Goal: Task Accomplishment & Management: Manage account settings

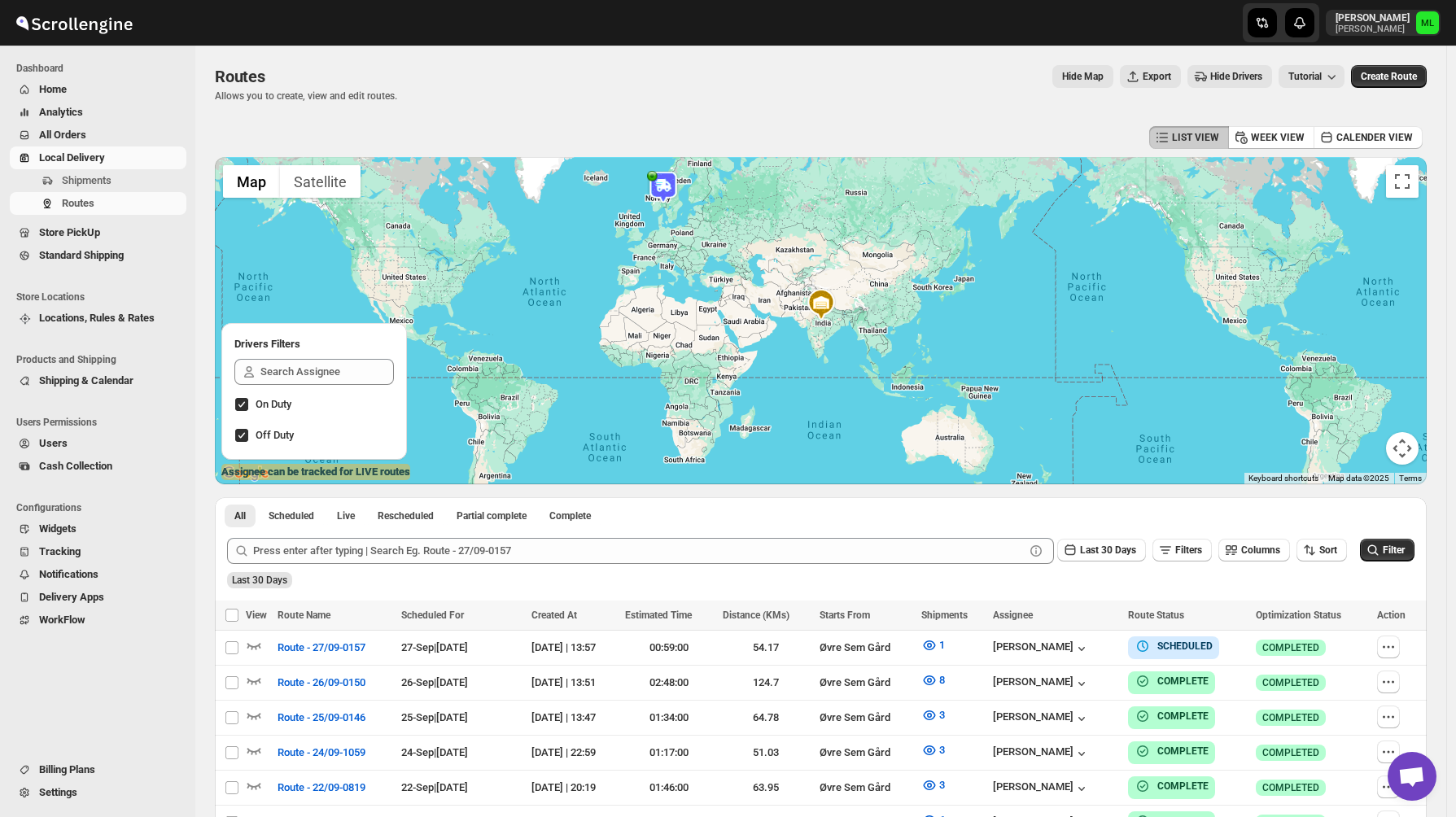
click at [63, 257] on span "Standard Shipping" at bounding box center [80, 255] width 84 height 12
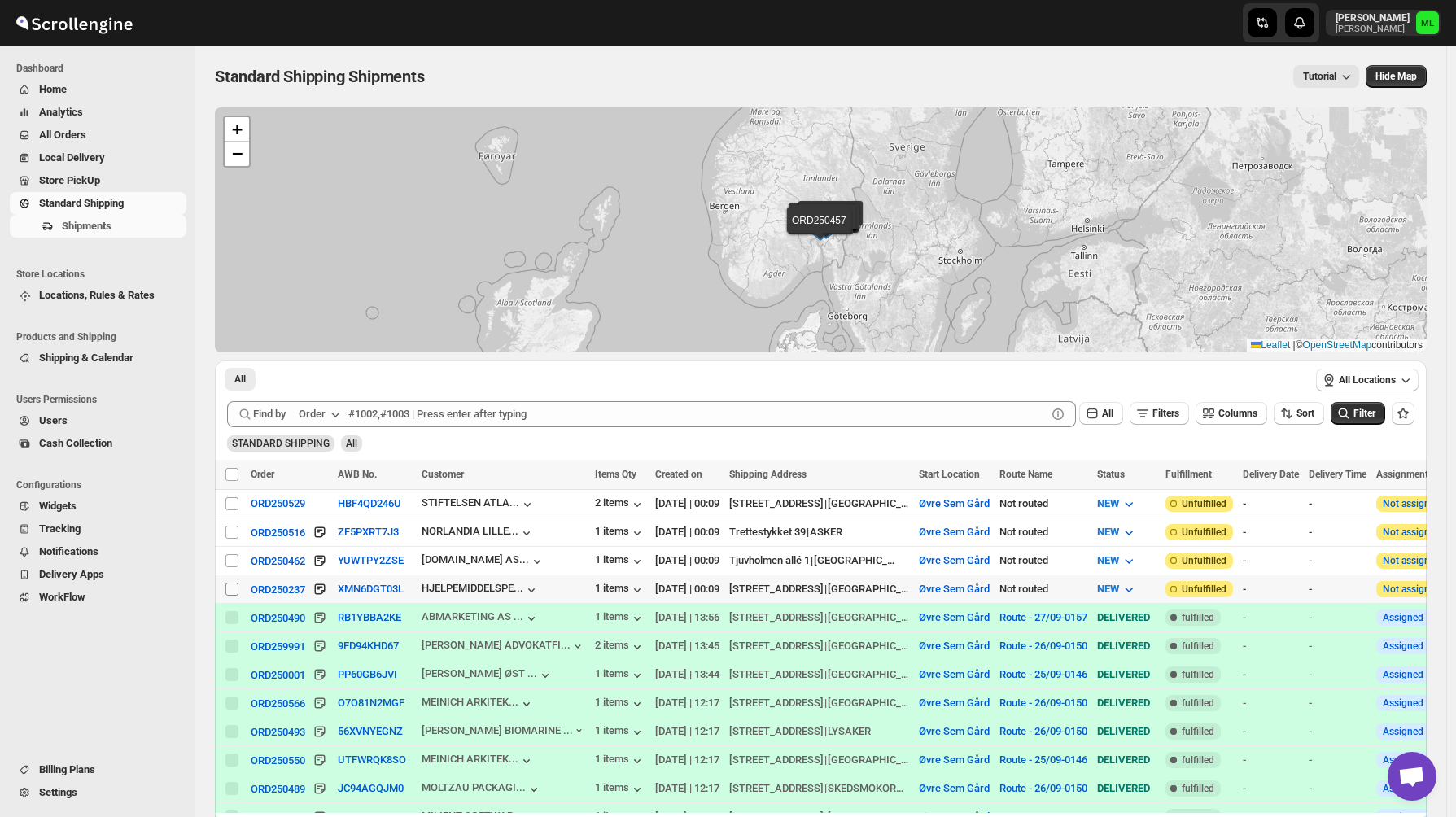
click at [231, 587] on input "Select shipment" at bounding box center [232, 588] width 13 height 13
checkbox input "true"
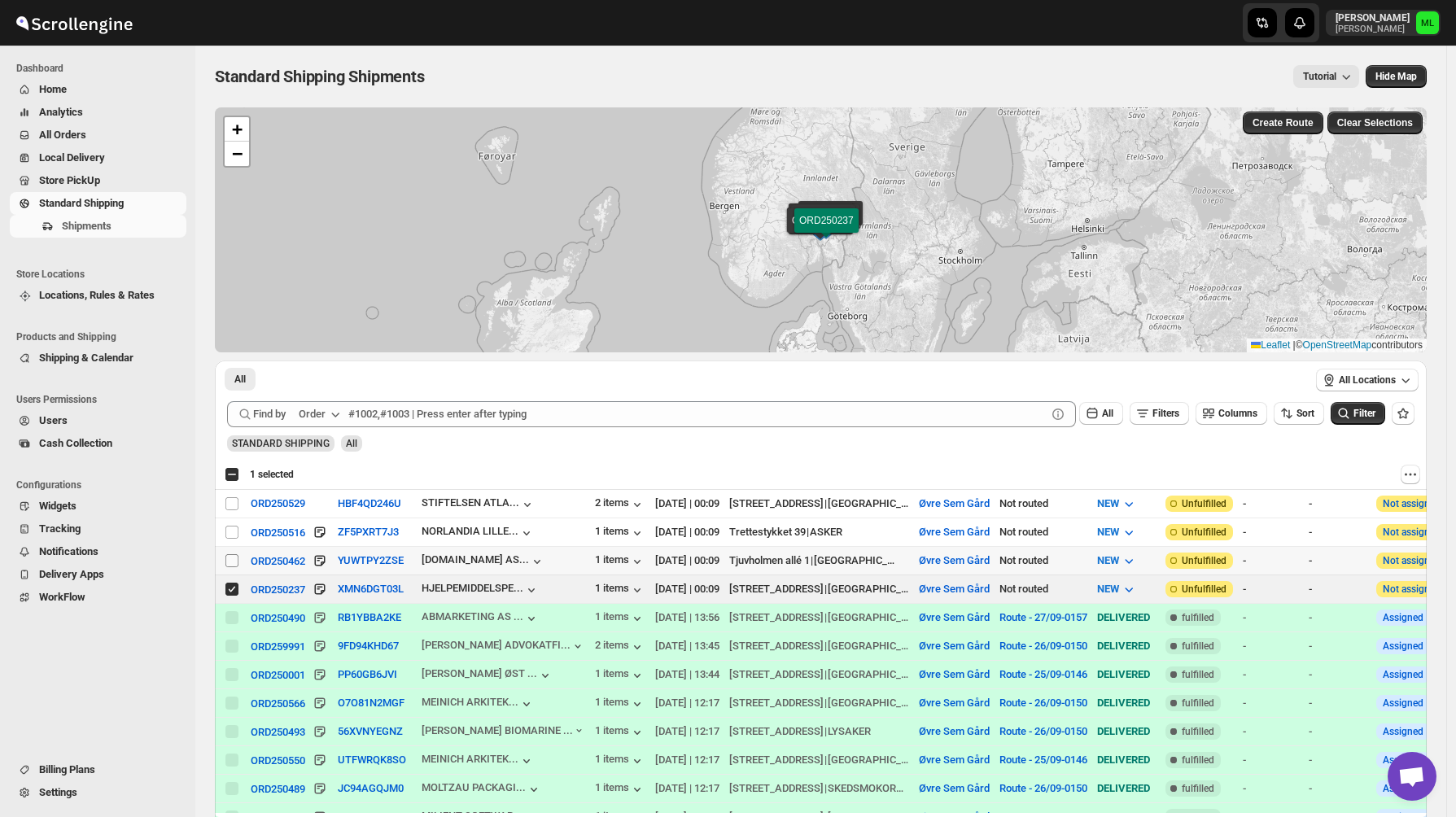
click at [231, 558] on input "Select shipment" at bounding box center [232, 561] width 13 height 13
checkbox input "true"
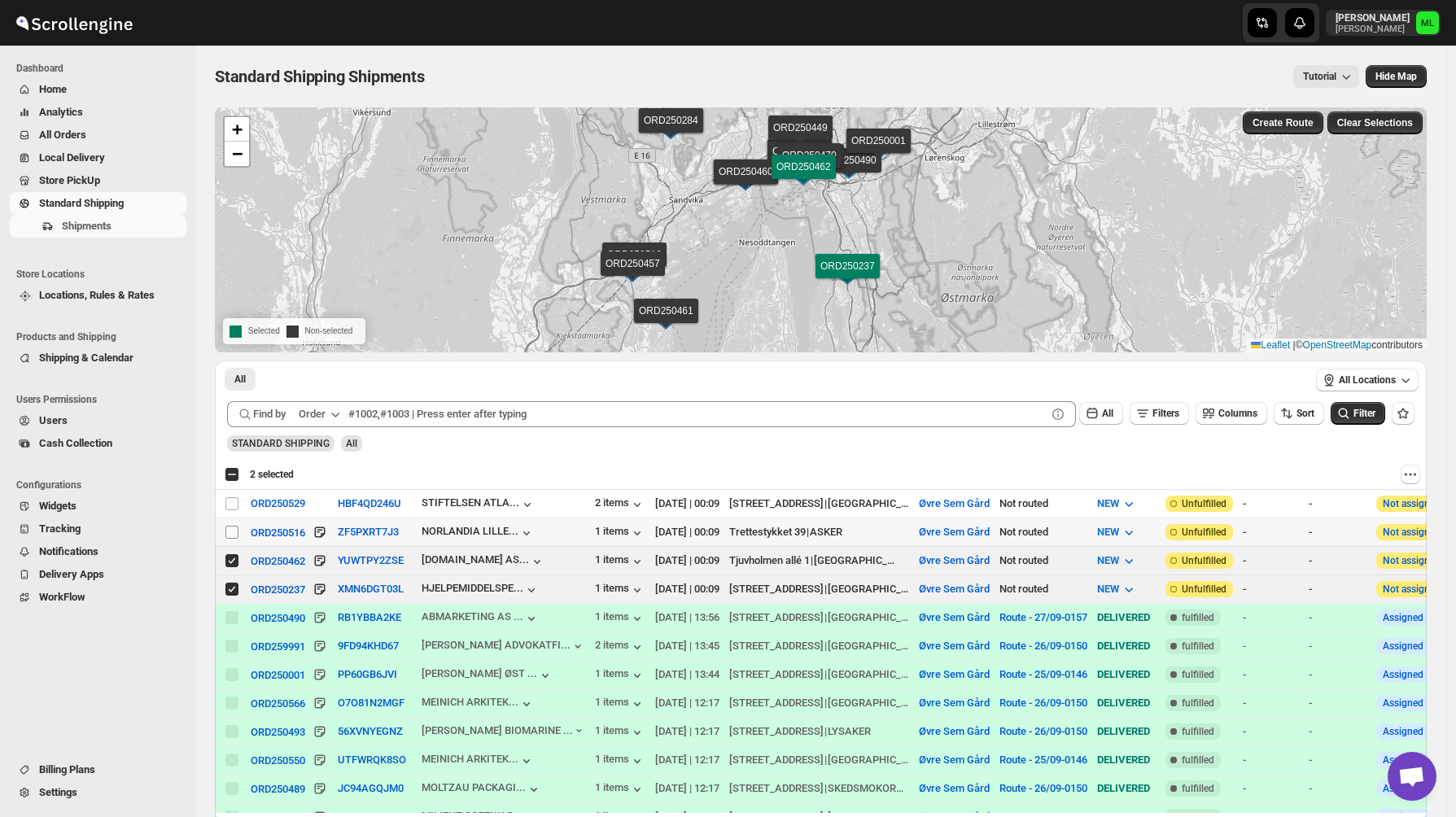
click at [231, 530] on input "Select shipment" at bounding box center [232, 532] width 13 height 13
checkbox input "true"
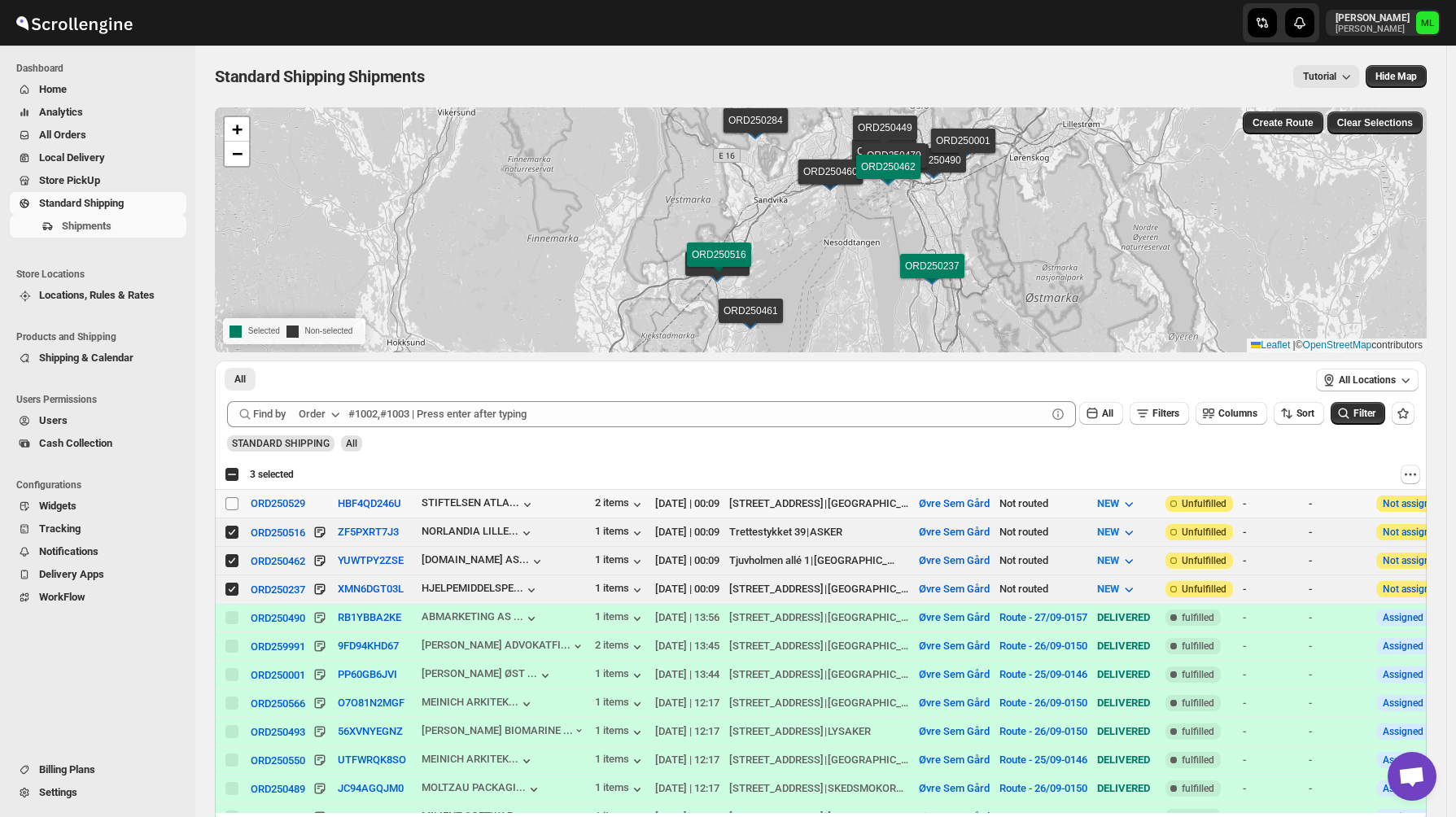
click at [231, 500] on input "Select shipment" at bounding box center [232, 503] width 13 height 13
checkbox input "true"
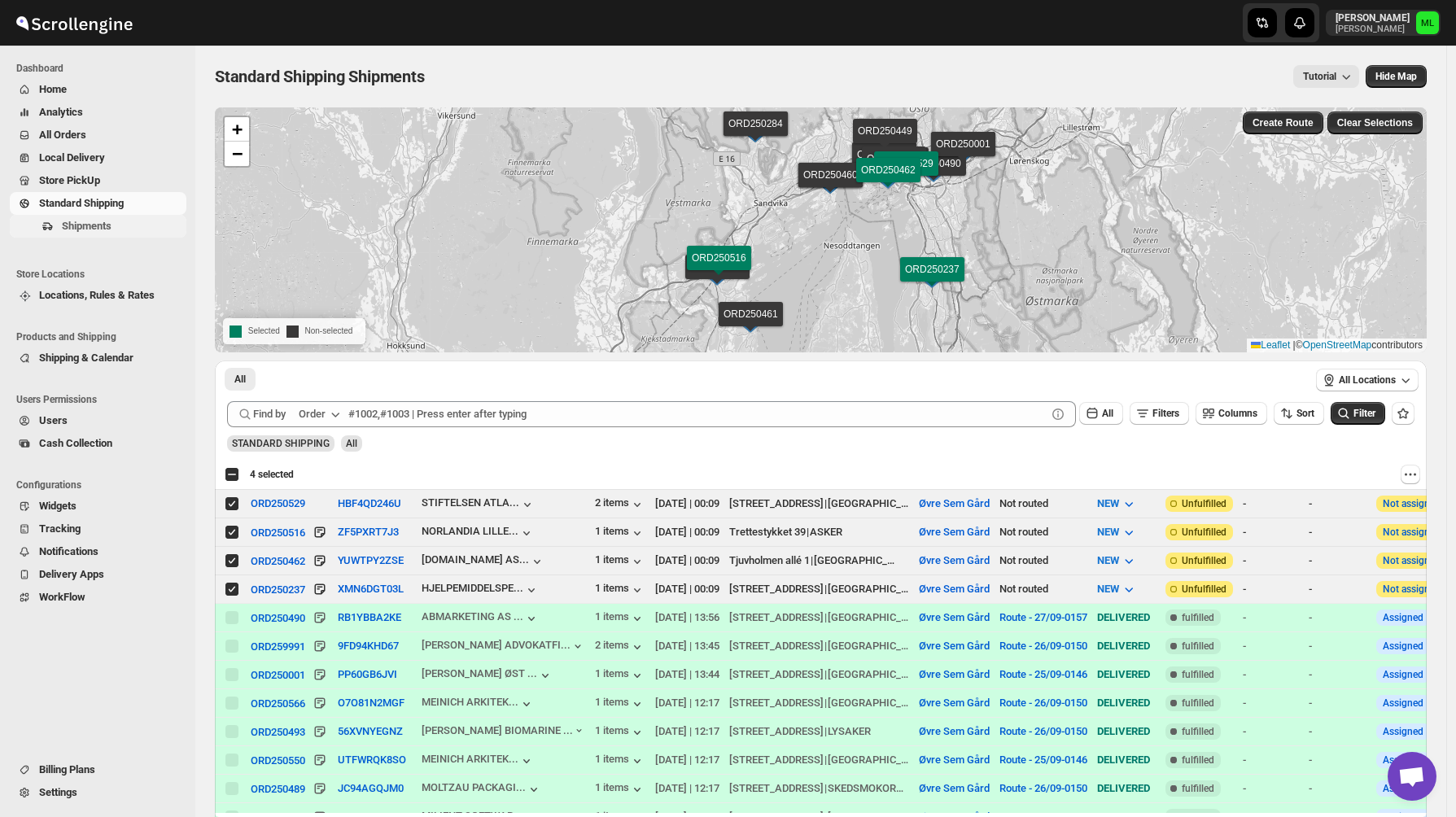
click at [108, 228] on span "Shipments" at bounding box center [86, 226] width 50 height 12
click at [99, 185] on span "Store PickUp" at bounding box center [69, 180] width 61 height 12
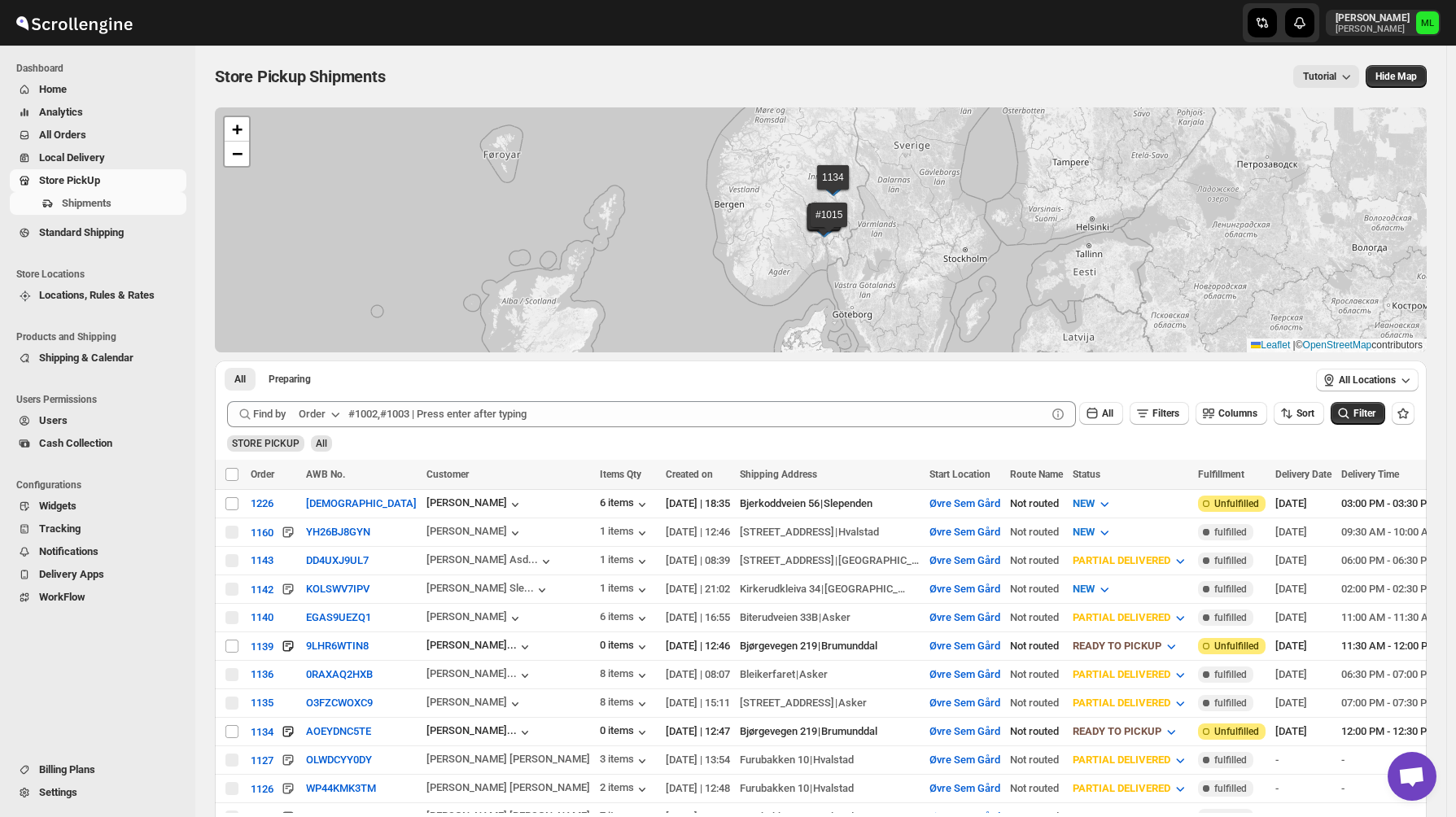
click at [98, 233] on span "Standard Shipping" at bounding box center [80, 232] width 84 height 12
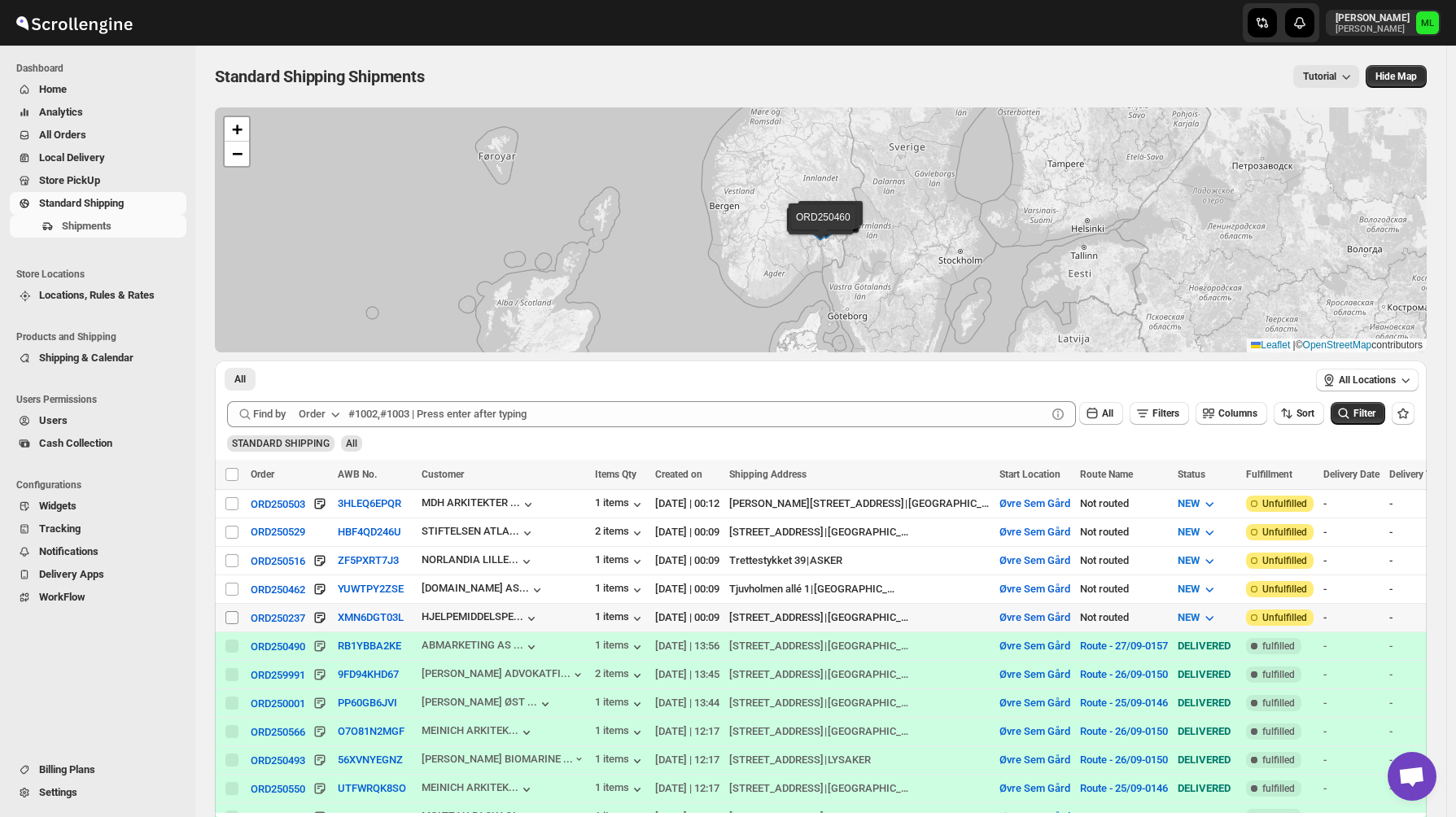
click at [238, 615] on input "Select shipment" at bounding box center [232, 617] width 13 height 13
checkbox input "true"
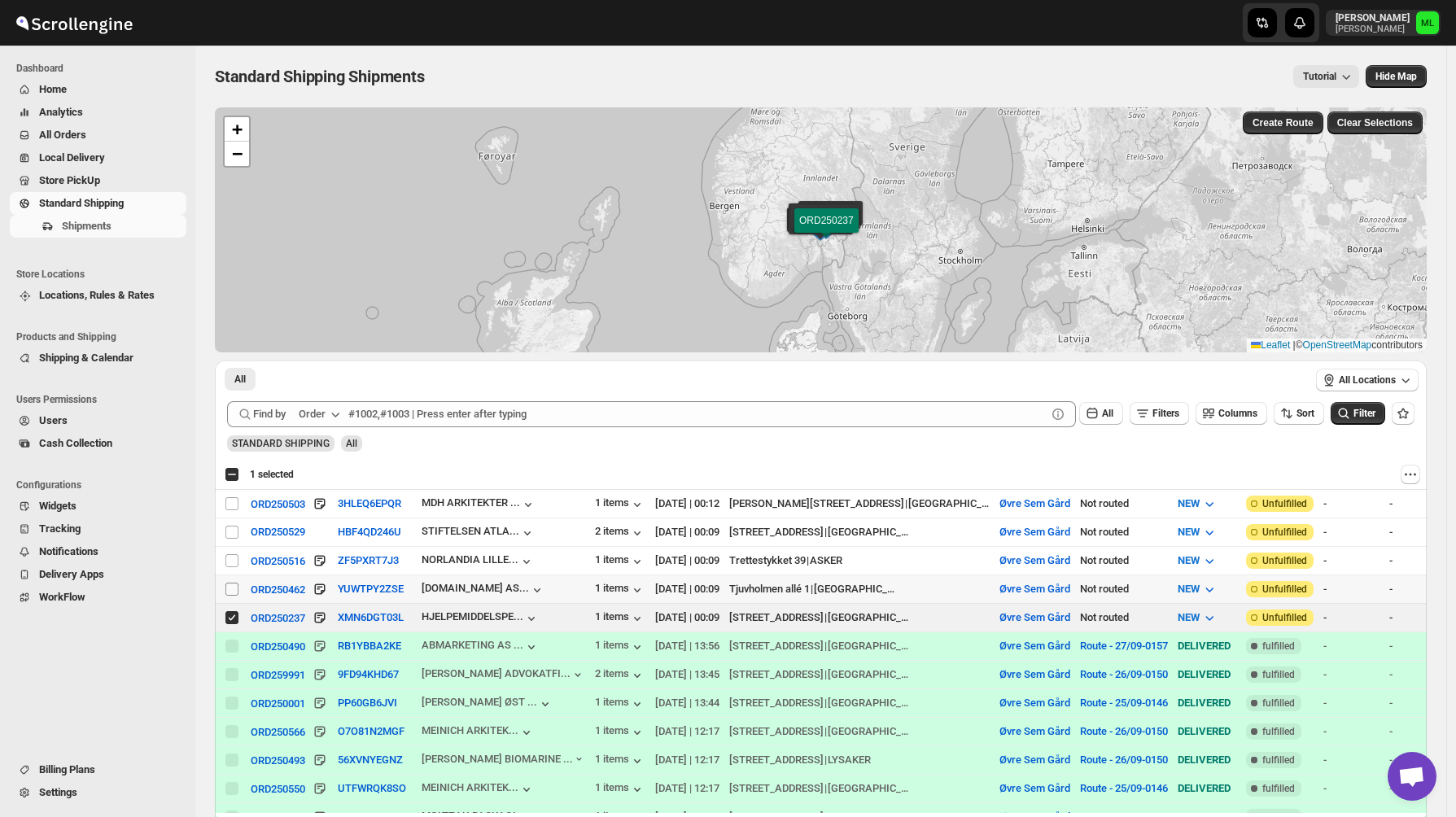
click at [238, 589] on input "Select shipment" at bounding box center [232, 588] width 13 height 13
checkbox input "true"
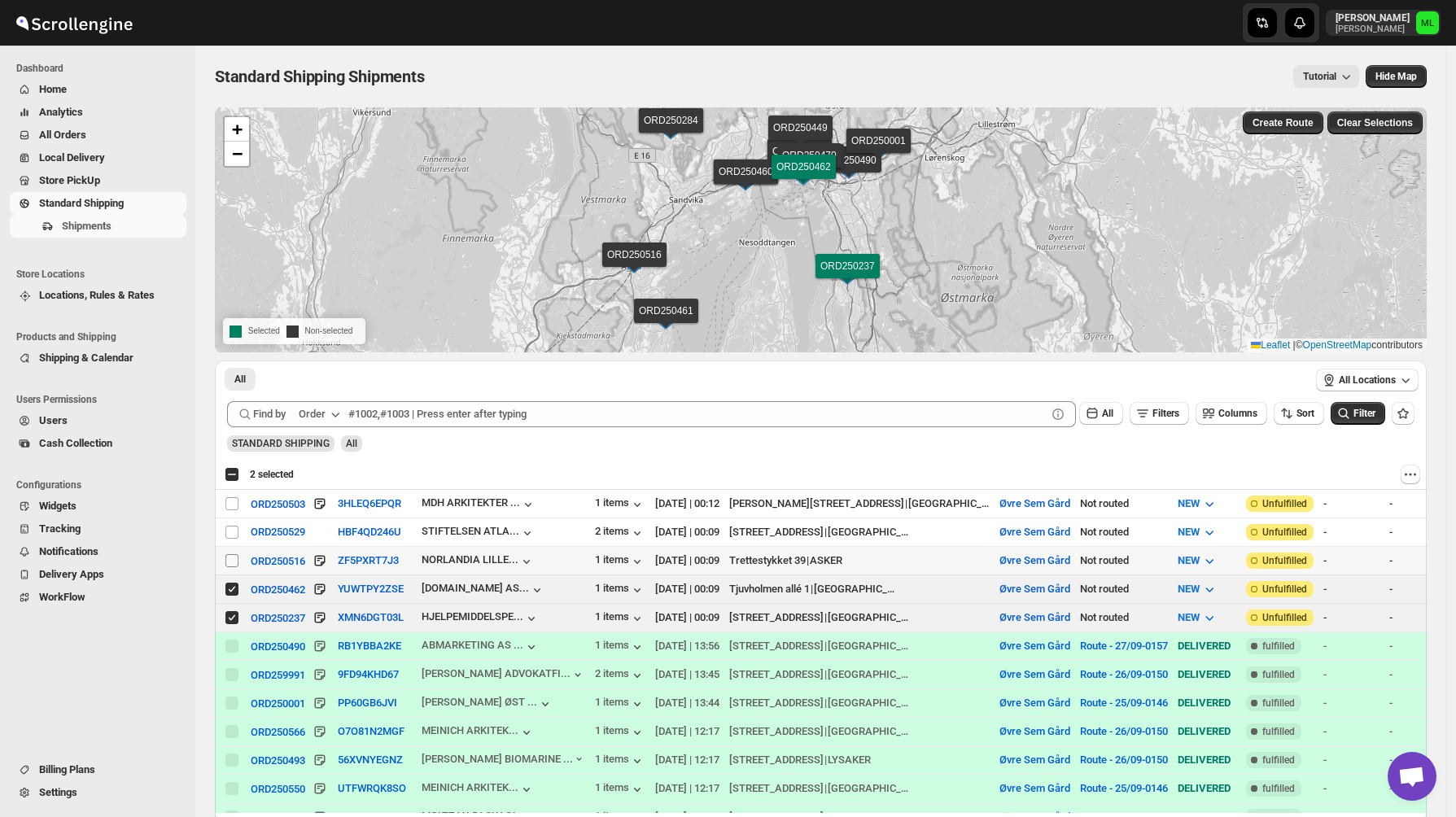
click at [233, 557] on input "Select shipment" at bounding box center [232, 561] width 13 height 13
checkbox input "true"
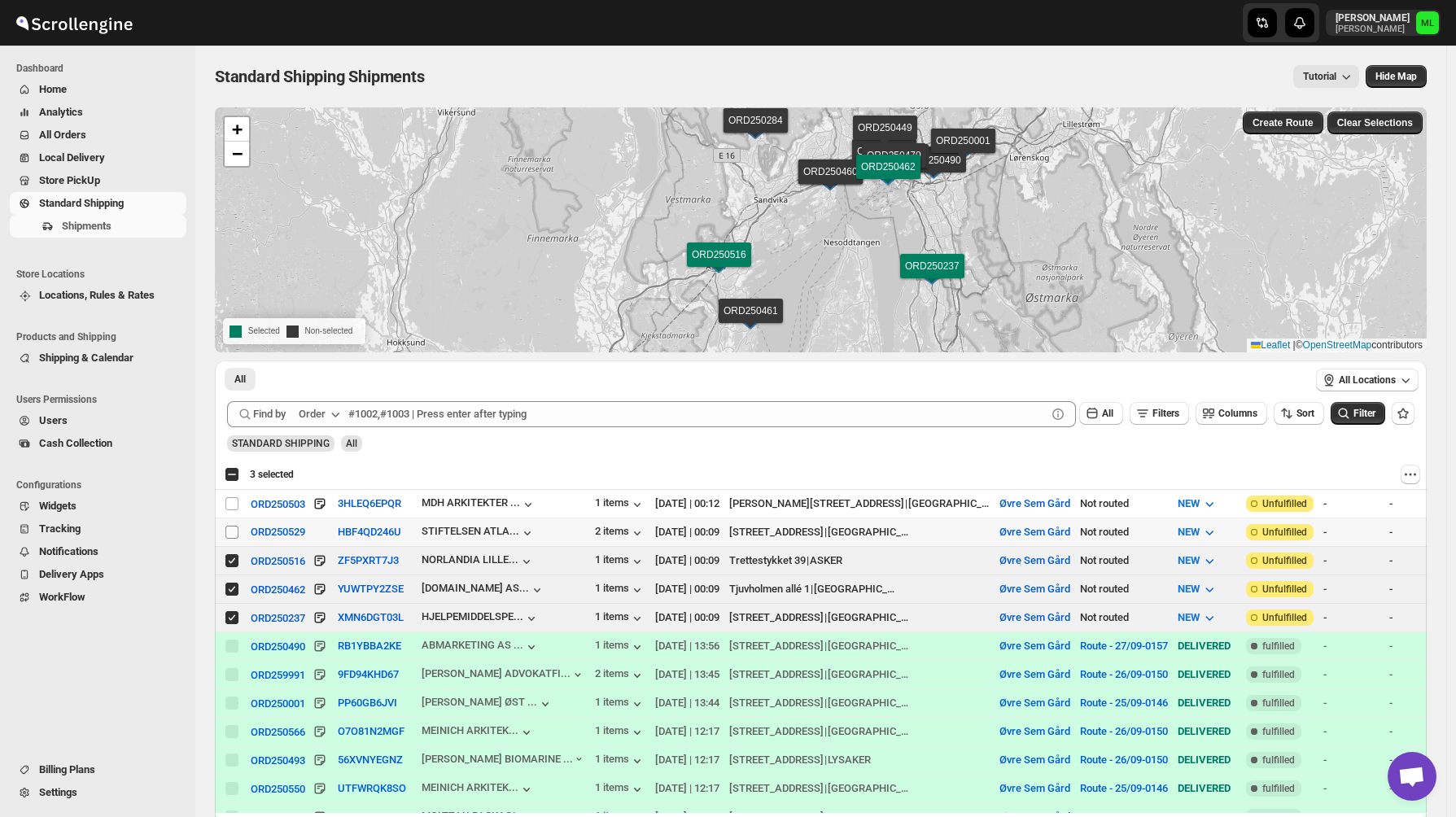
click at [233, 526] on input "Select shipment" at bounding box center [232, 532] width 13 height 13
checkbox input "true"
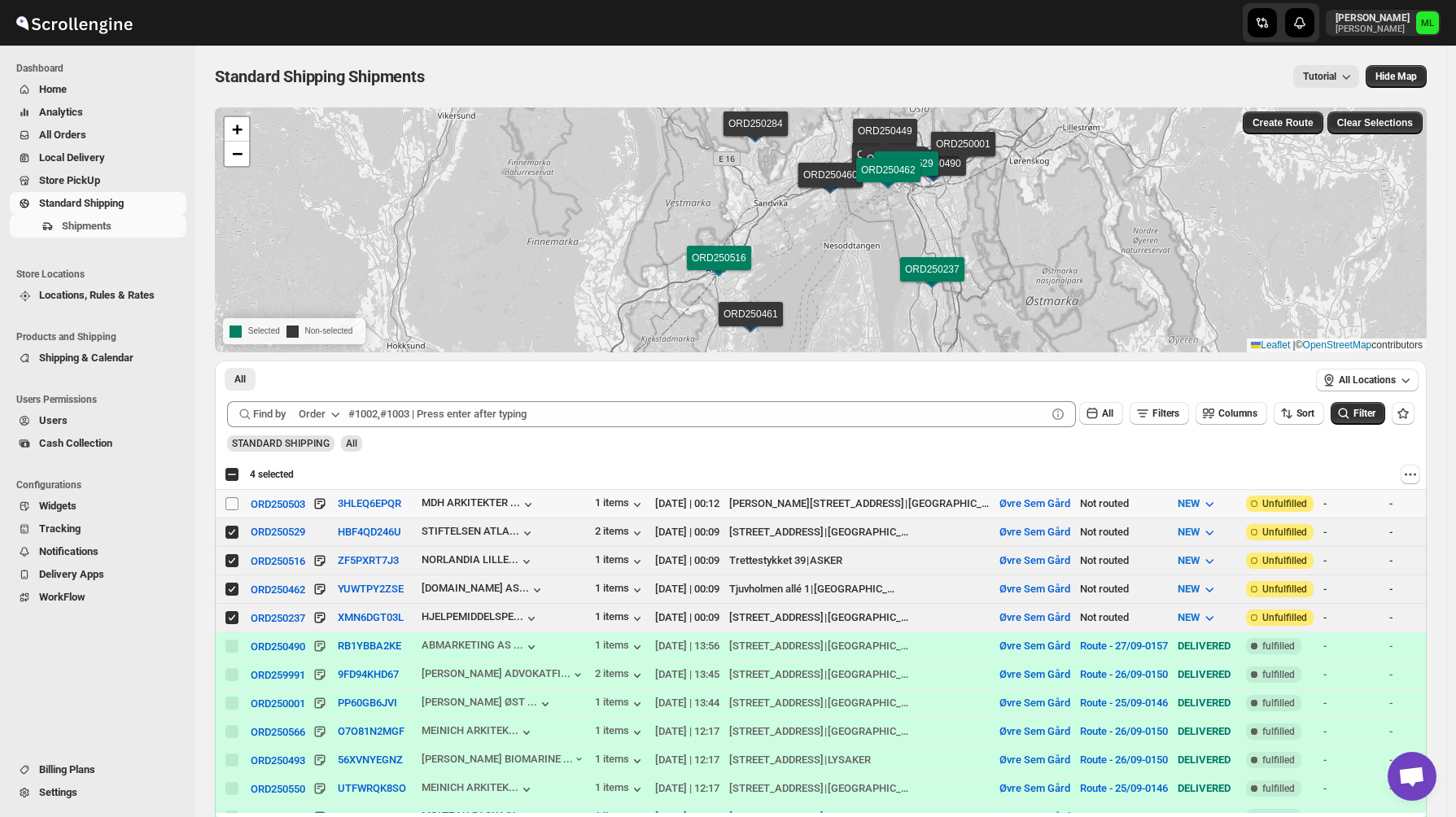
click at [231, 500] on input "Select shipment" at bounding box center [232, 503] width 13 height 13
checkbox input "true"
click at [1313, 130] on button "Create Route" at bounding box center [1283, 123] width 80 height 23
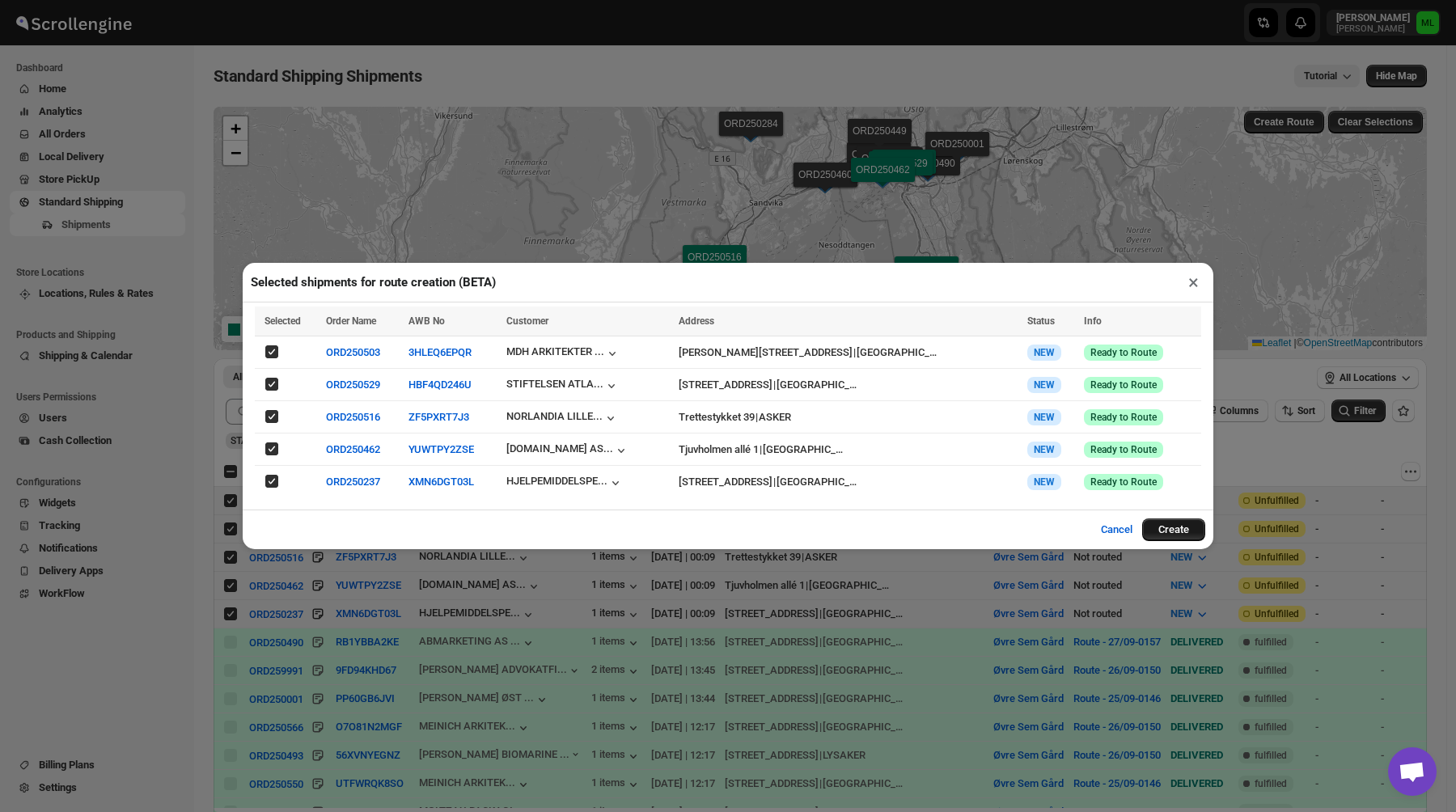
click at [1177, 530] on button "Create" at bounding box center [1173, 530] width 63 height 23
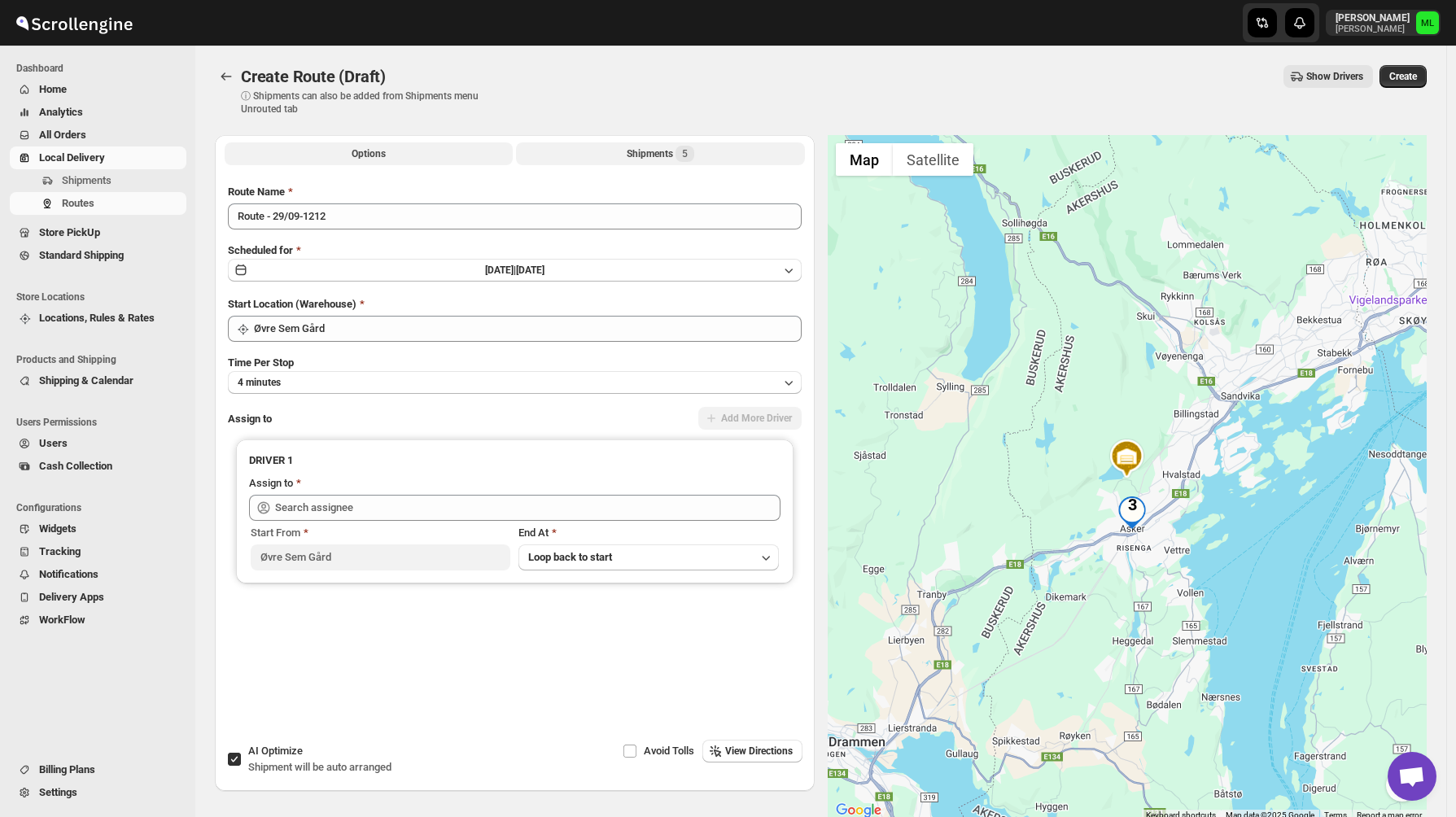
click at [675, 147] on div "Shipments 5" at bounding box center [661, 153] width 67 height 16
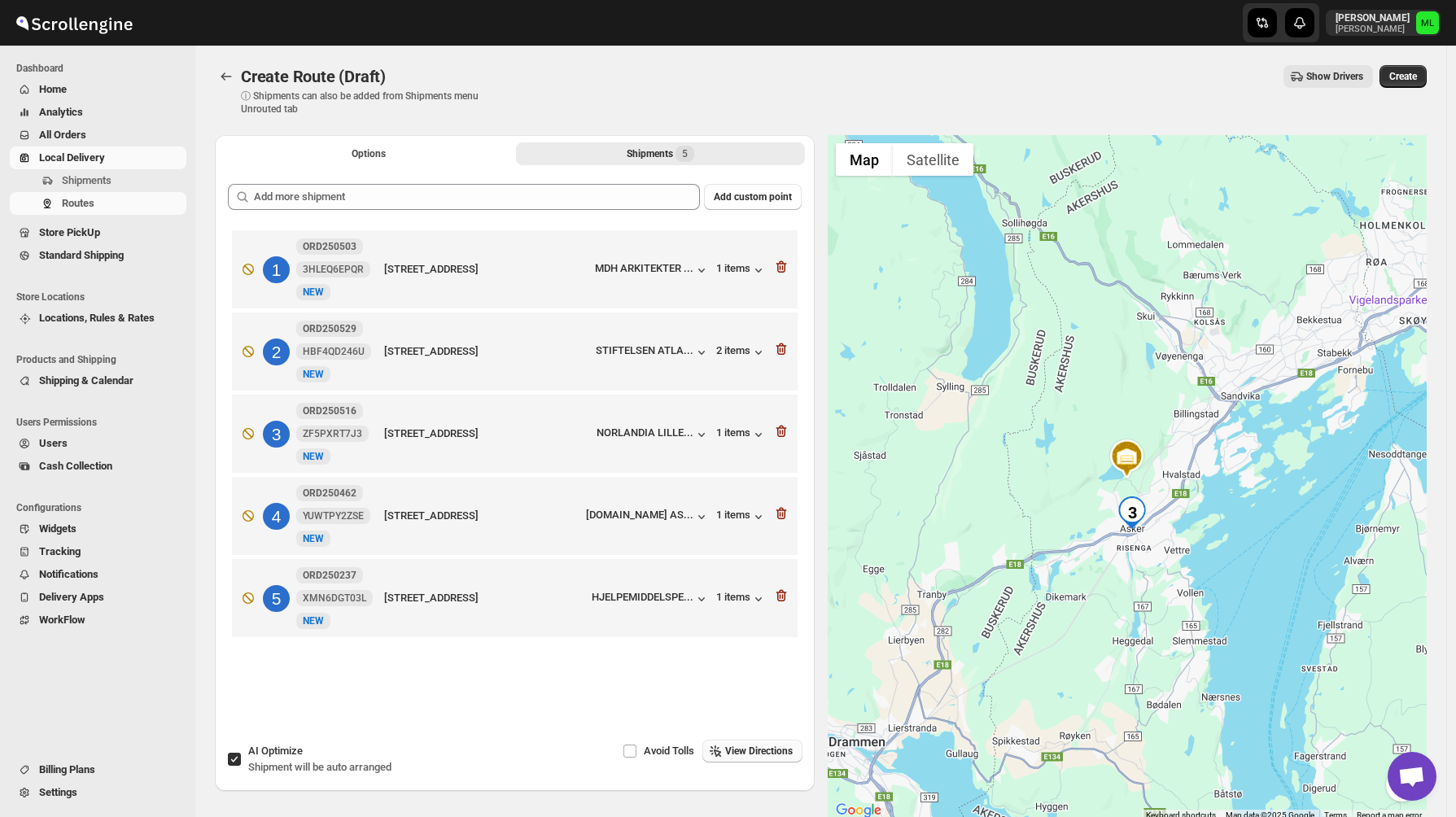
click at [740, 754] on span "View Directions" at bounding box center [759, 751] width 67 height 13
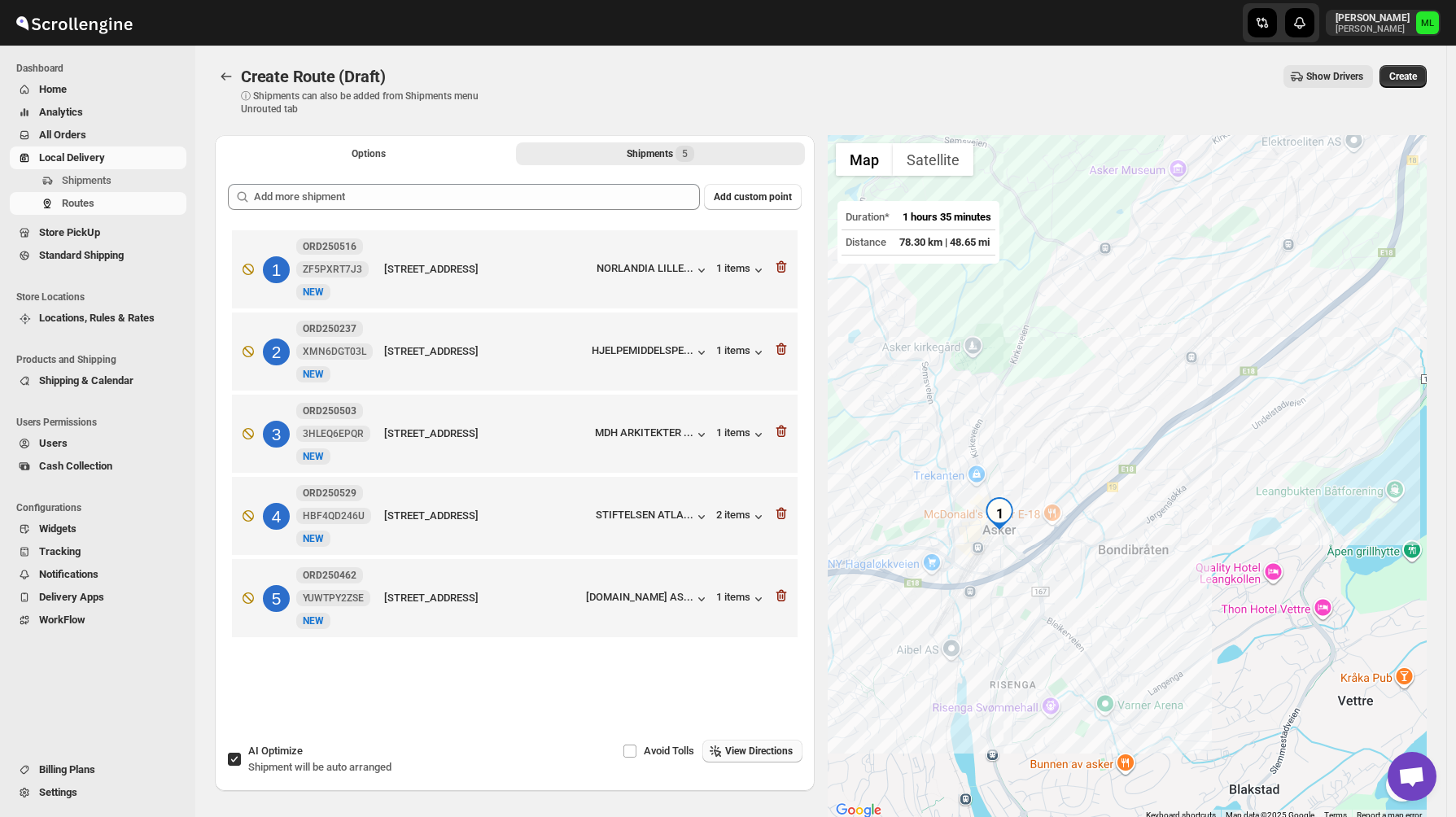
drag, startPoint x: 896, startPoint y: 574, endPoint x: 1072, endPoint y: 515, distance: 185.6
click at [1072, 515] on div at bounding box center [1128, 477] width 600 height 686
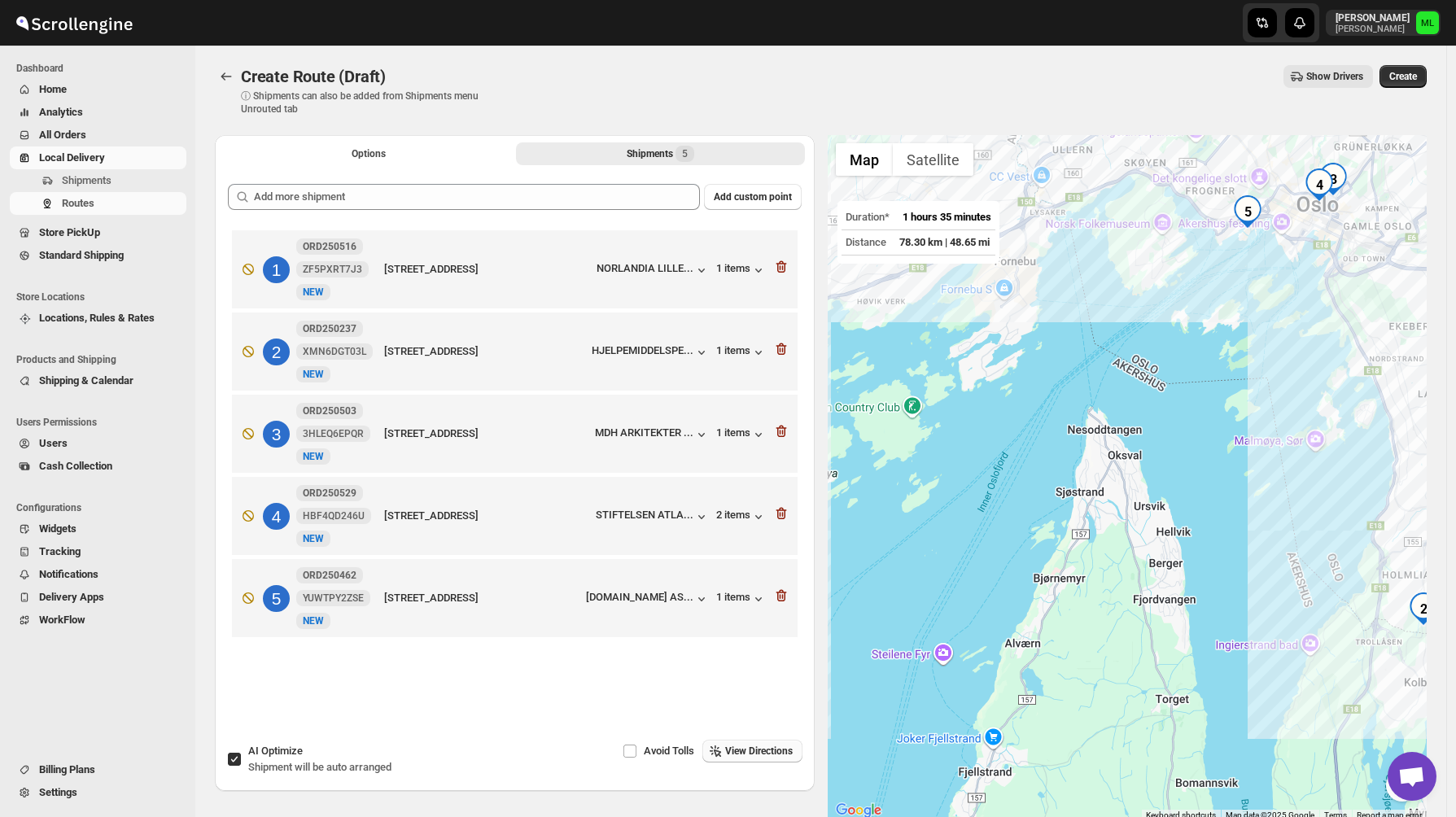
drag, startPoint x: 1355, startPoint y: 467, endPoint x: 919, endPoint y: 469, distance: 436.0
click at [919, 469] on div at bounding box center [1128, 477] width 600 height 686
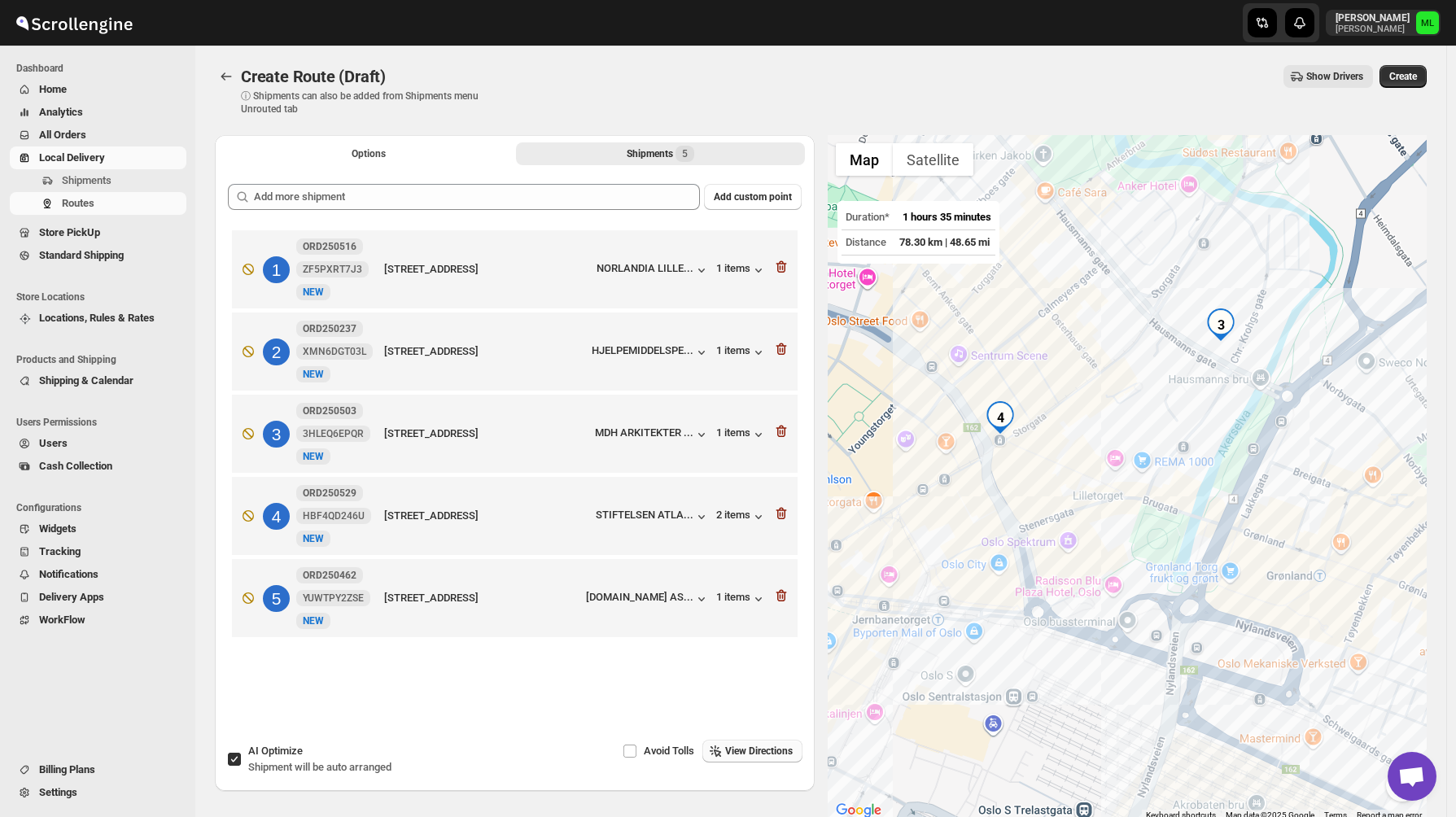
drag, startPoint x: 1313, startPoint y: 196, endPoint x: 1140, endPoint y: 358, distance: 237.0
click at [1140, 358] on div at bounding box center [1128, 477] width 600 height 686
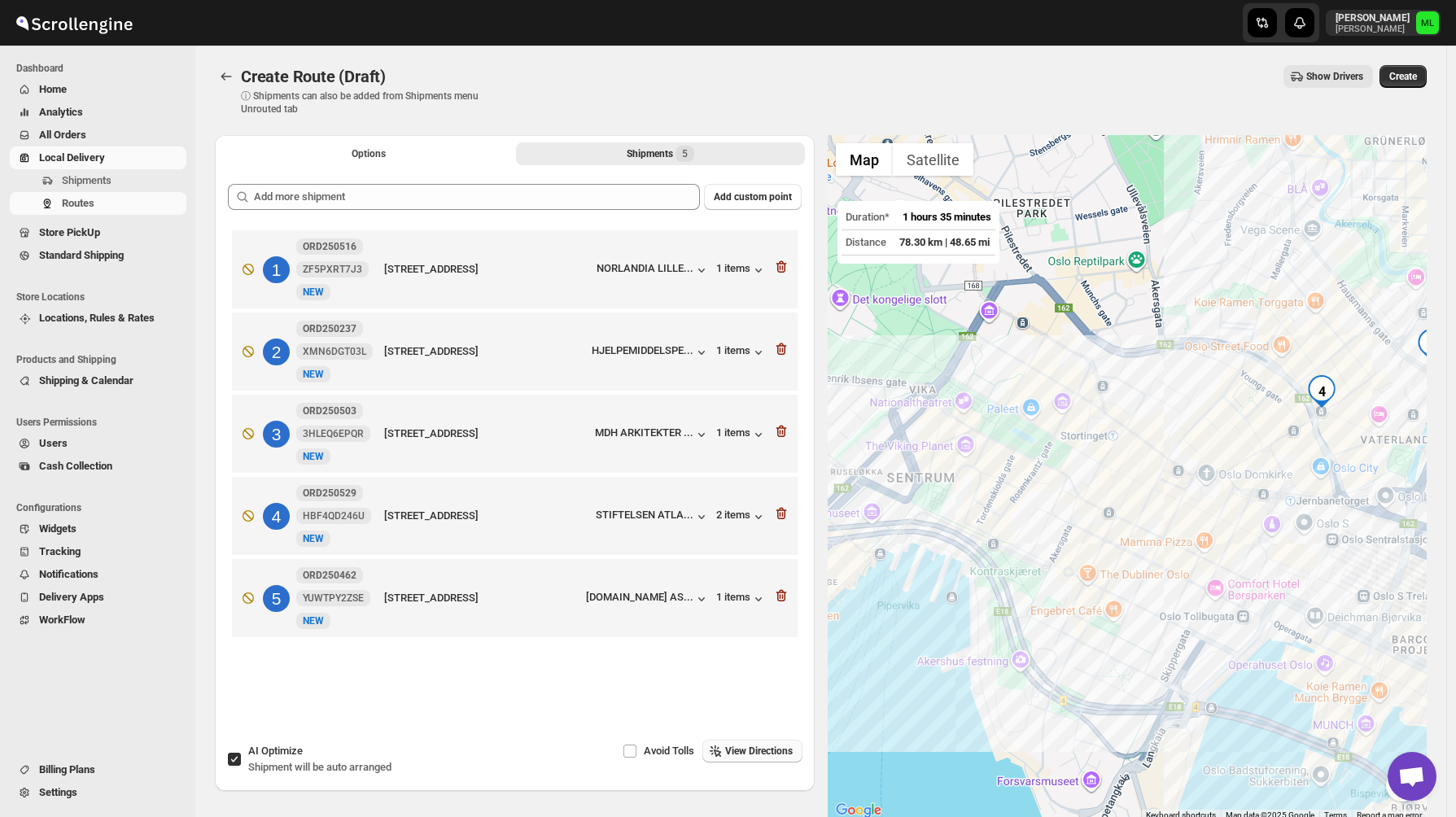
drag, startPoint x: 944, startPoint y: 587, endPoint x: 1321, endPoint y: 440, distance: 404.6
click at [1321, 440] on div at bounding box center [1128, 477] width 600 height 686
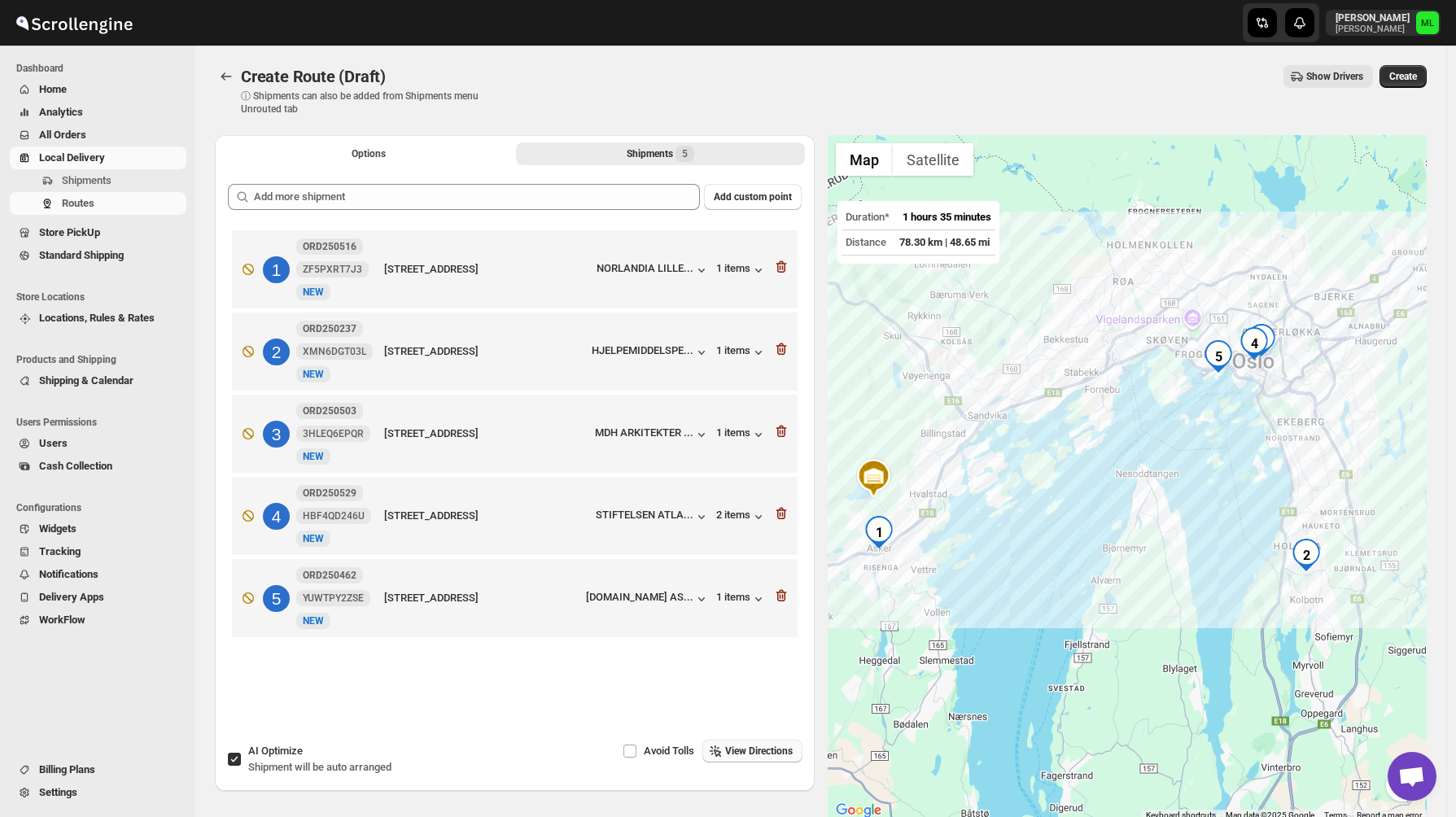
drag, startPoint x: 949, startPoint y: 630, endPoint x: 1232, endPoint y: 374, distance: 381.6
click at [1232, 374] on div at bounding box center [1128, 477] width 600 height 686
click at [241, 763] on span at bounding box center [234, 759] width 15 height 15
click at [241, 763] on input "AI Optimize Shipment will be auto arranged" at bounding box center [234, 759] width 13 height 13
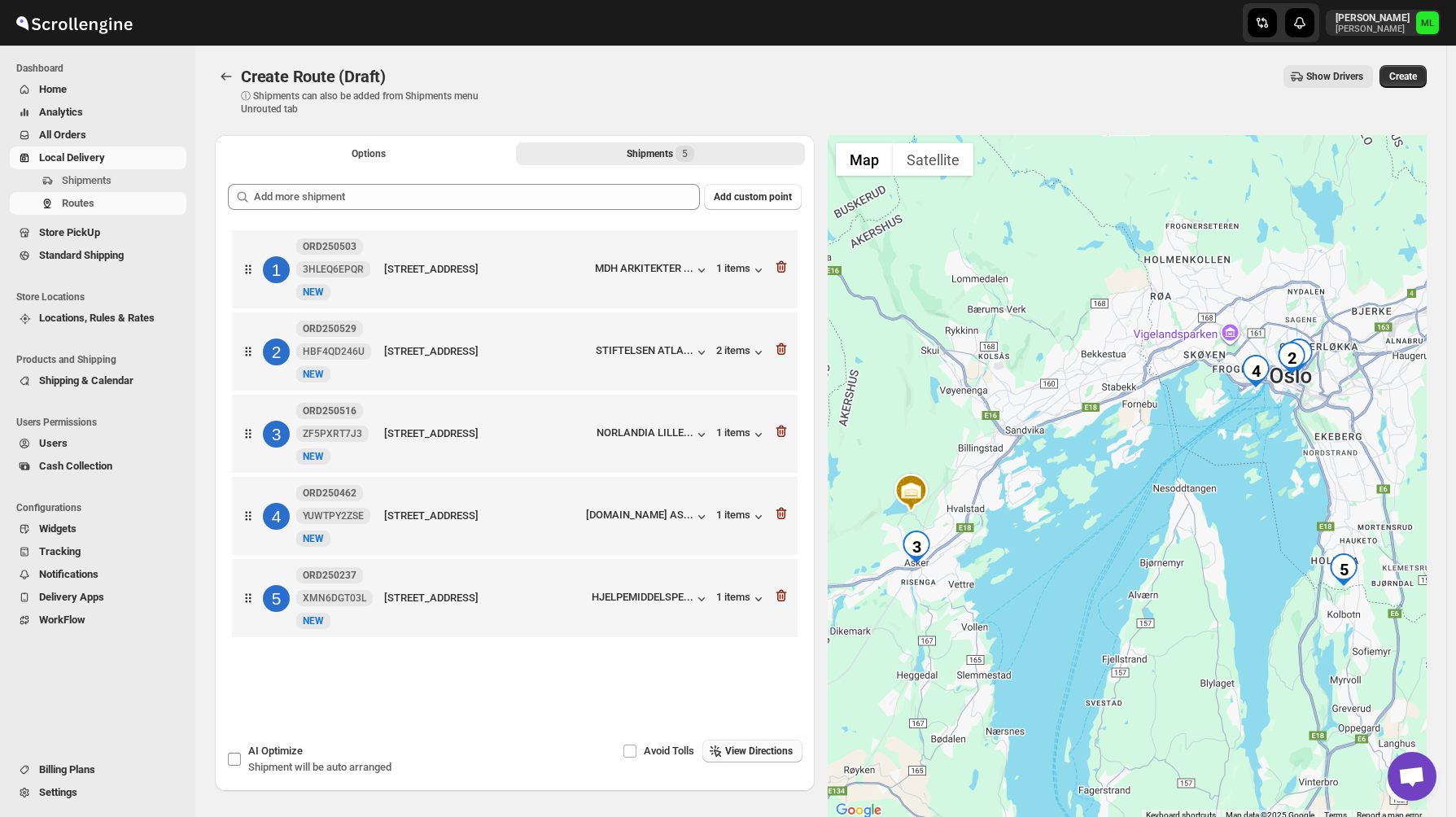
click at [240, 760] on input "AI Optimize Shipment will be auto arranged" at bounding box center [234, 759] width 13 height 13
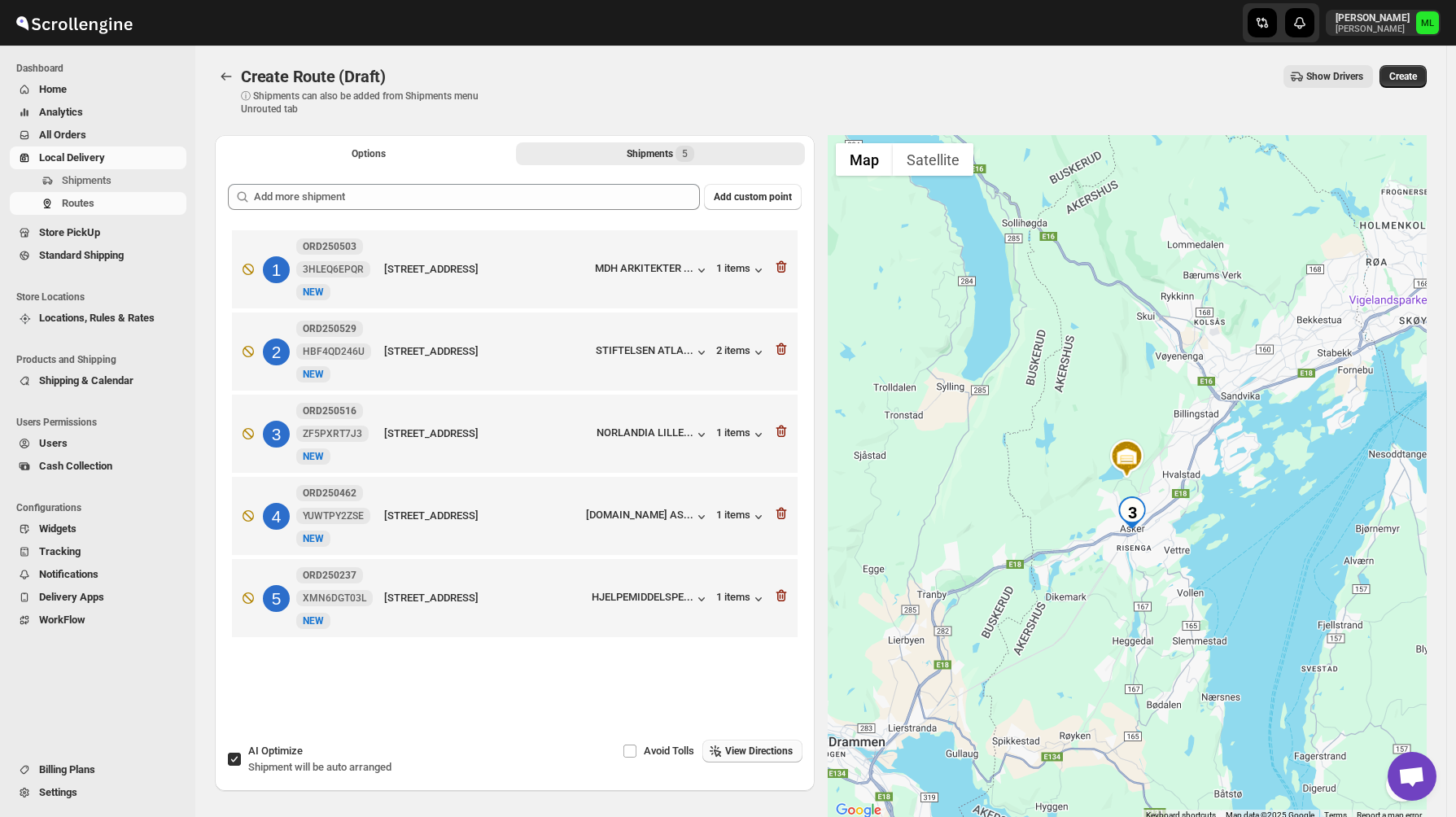
click at [758, 754] on span "View Directions" at bounding box center [759, 751] width 67 height 13
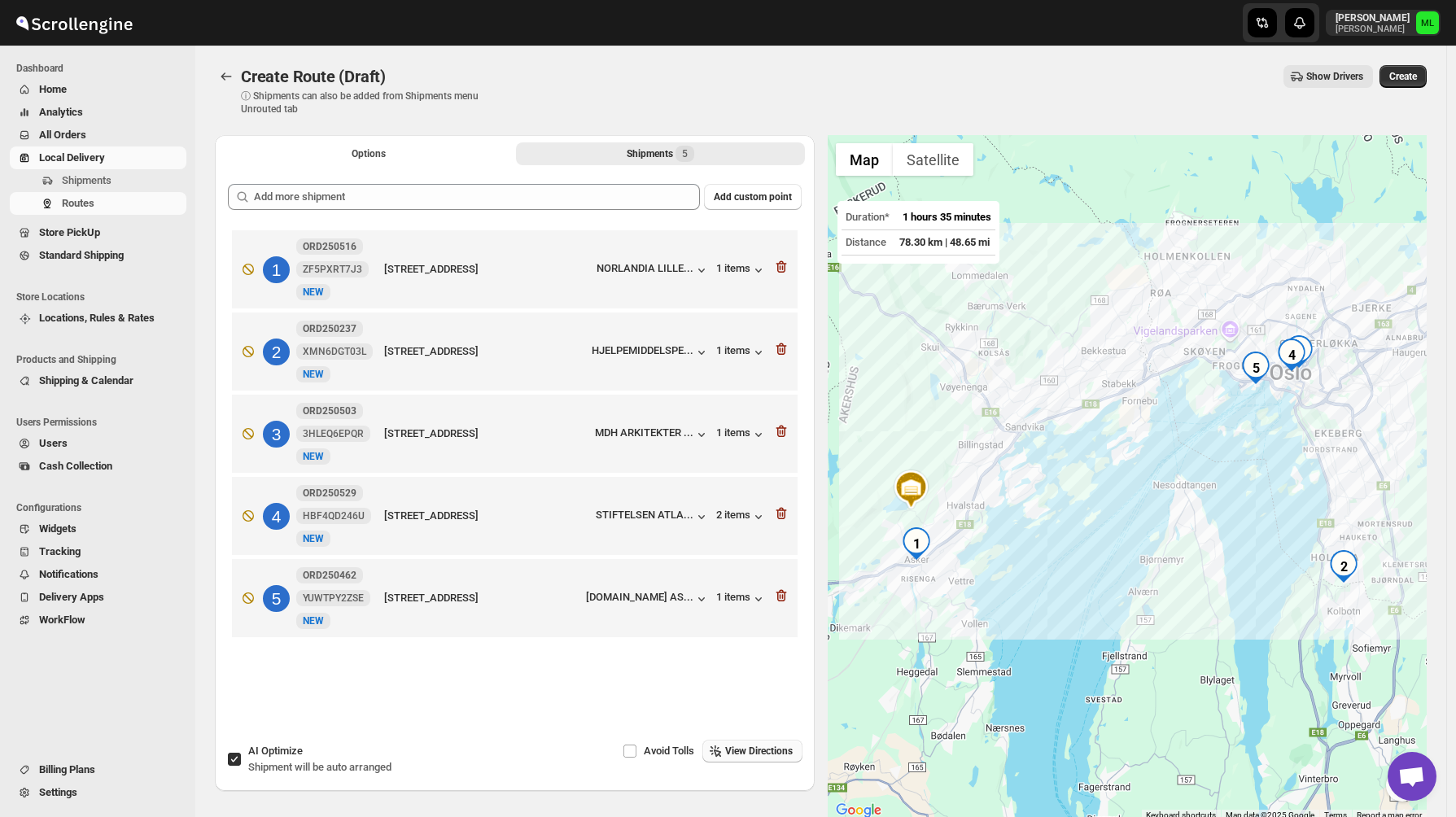
click at [242, 759] on label "AI Optimize Shipment will be auto arranged" at bounding box center [309, 759] width 164 height 39
click at [241, 759] on input "AI Optimize Shipment will be auto arranged" at bounding box center [234, 759] width 13 height 13
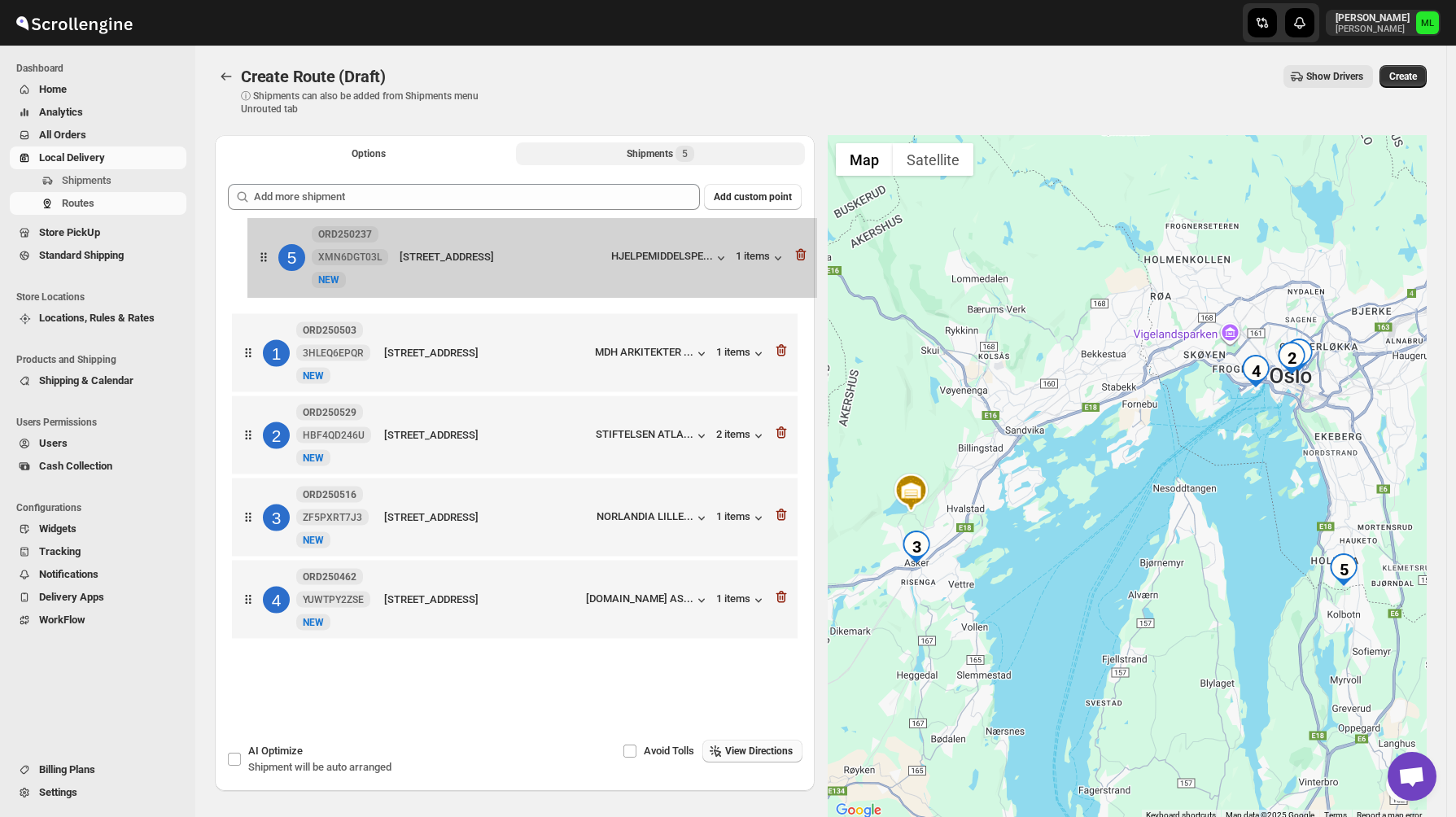
drag, startPoint x: 249, startPoint y: 612, endPoint x: 263, endPoint y: 261, distance: 351.3
click at [263, 261] on div "1 ORD250503 3HLEQ6EPQR [GEOGRAPHIC_DATA][STREET_ADDRESS][DEMOGRAPHIC_DATA] MDH …" at bounding box center [514, 436] width 573 height 421
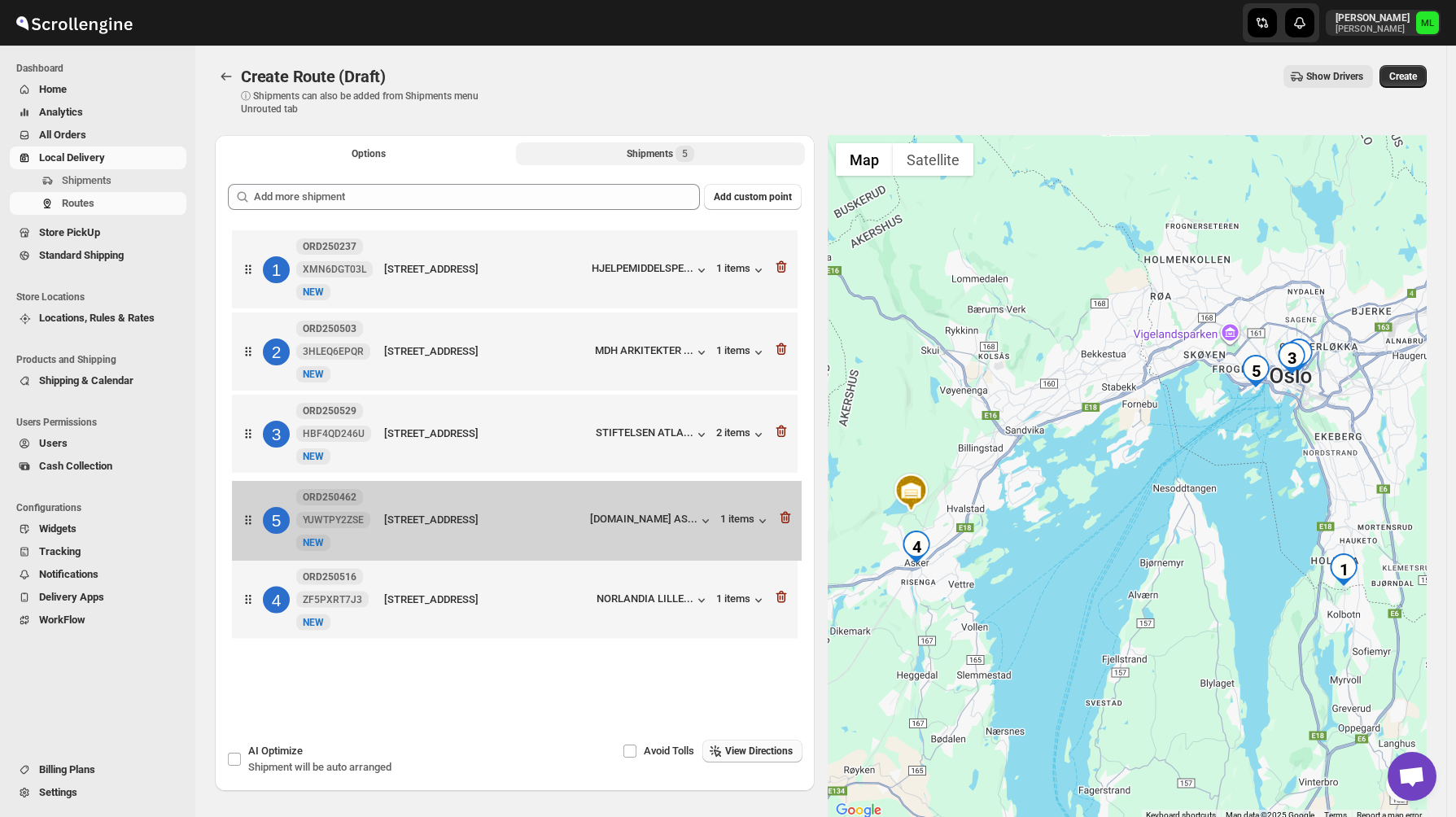
drag, startPoint x: 251, startPoint y: 608, endPoint x: 251, endPoint y: 520, distance: 88.0
click at [251, 520] on div "1 ORD250237 XMN6DGT03L New NEW [STREET_ADDRESS] HJELPEMIDDELSPE... 1 items 2 OR…" at bounding box center [514, 436] width 573 height 421
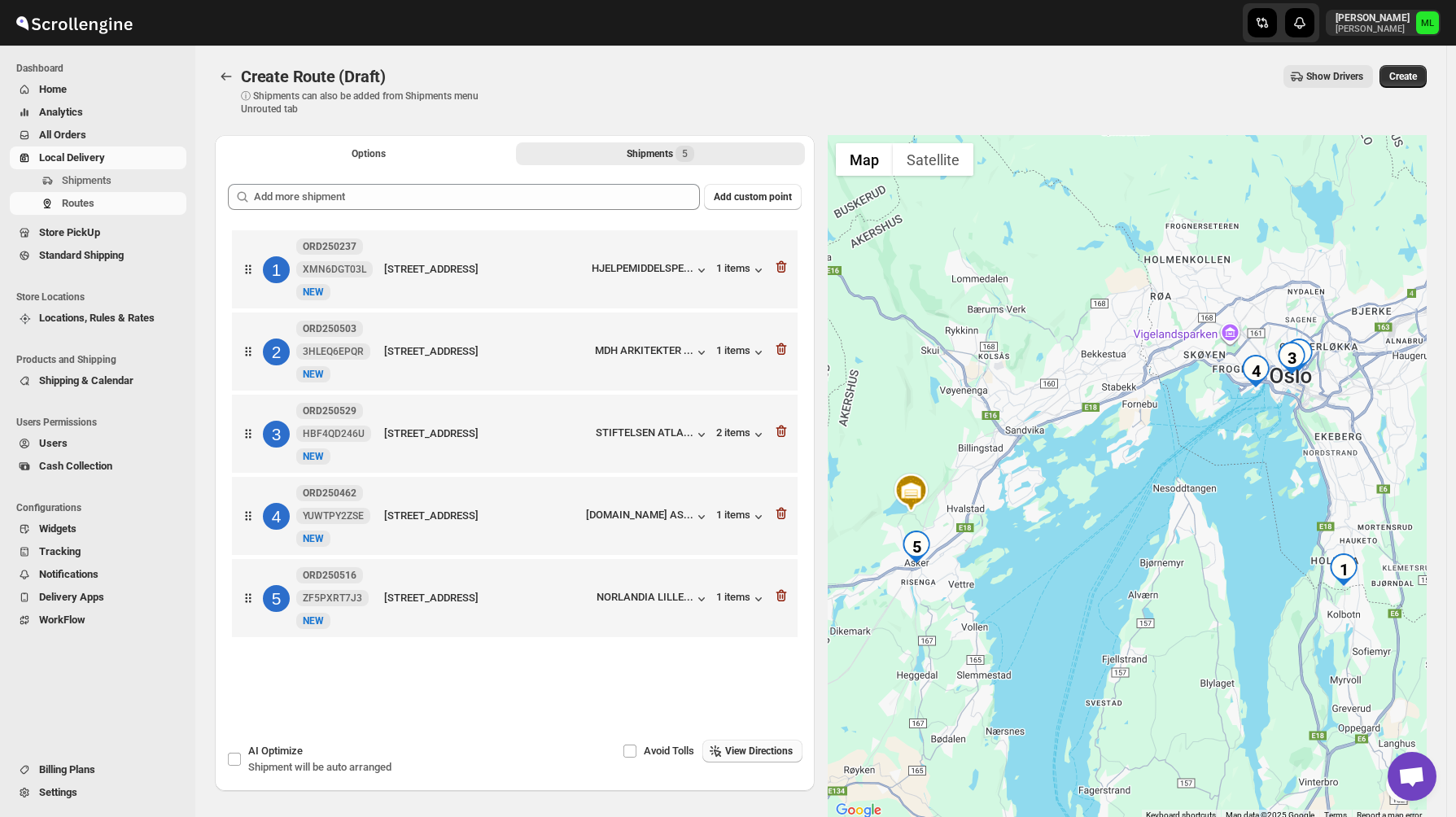
click at [733, 756] on span "View Directions" at bounding box center [759, 751] width 67 height 13
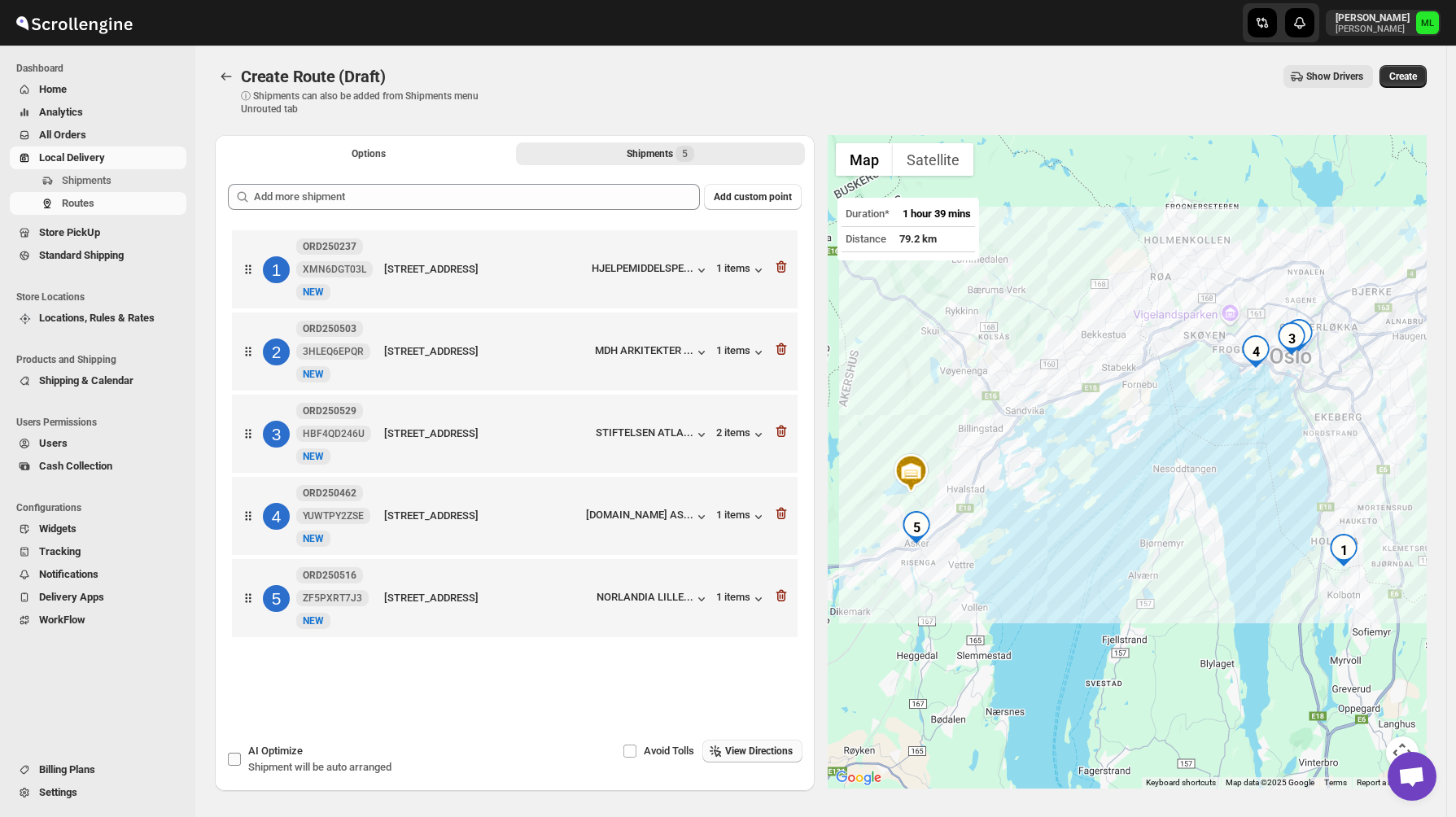
click at [238, 761] on input "AI Optimize Shipment will be auto arranged" at bounding box center [234, 759] width 13 height 13
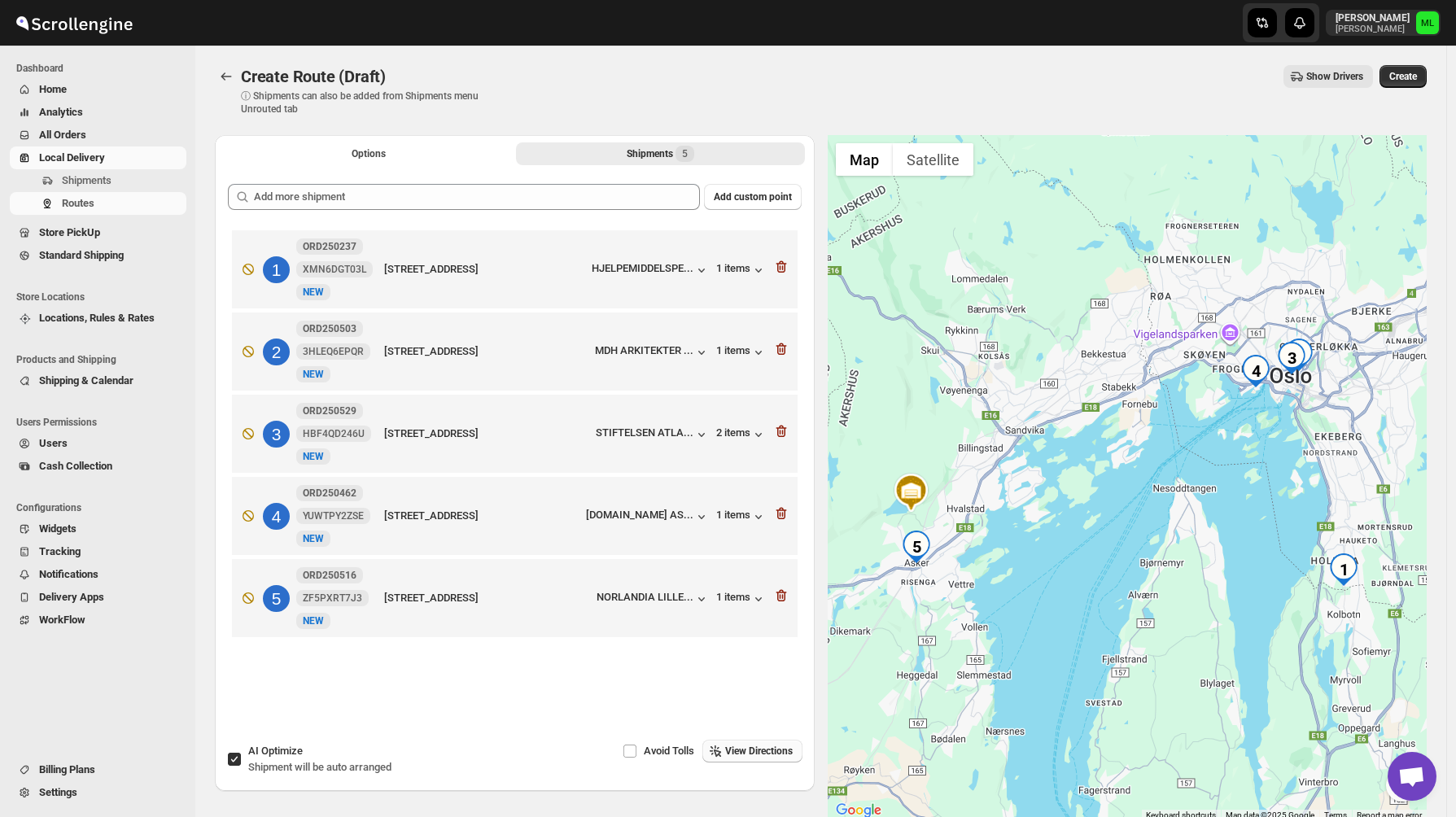
click at [727, 750] on span "View Directions" at bounding box center [759, 751] width 67 height 13
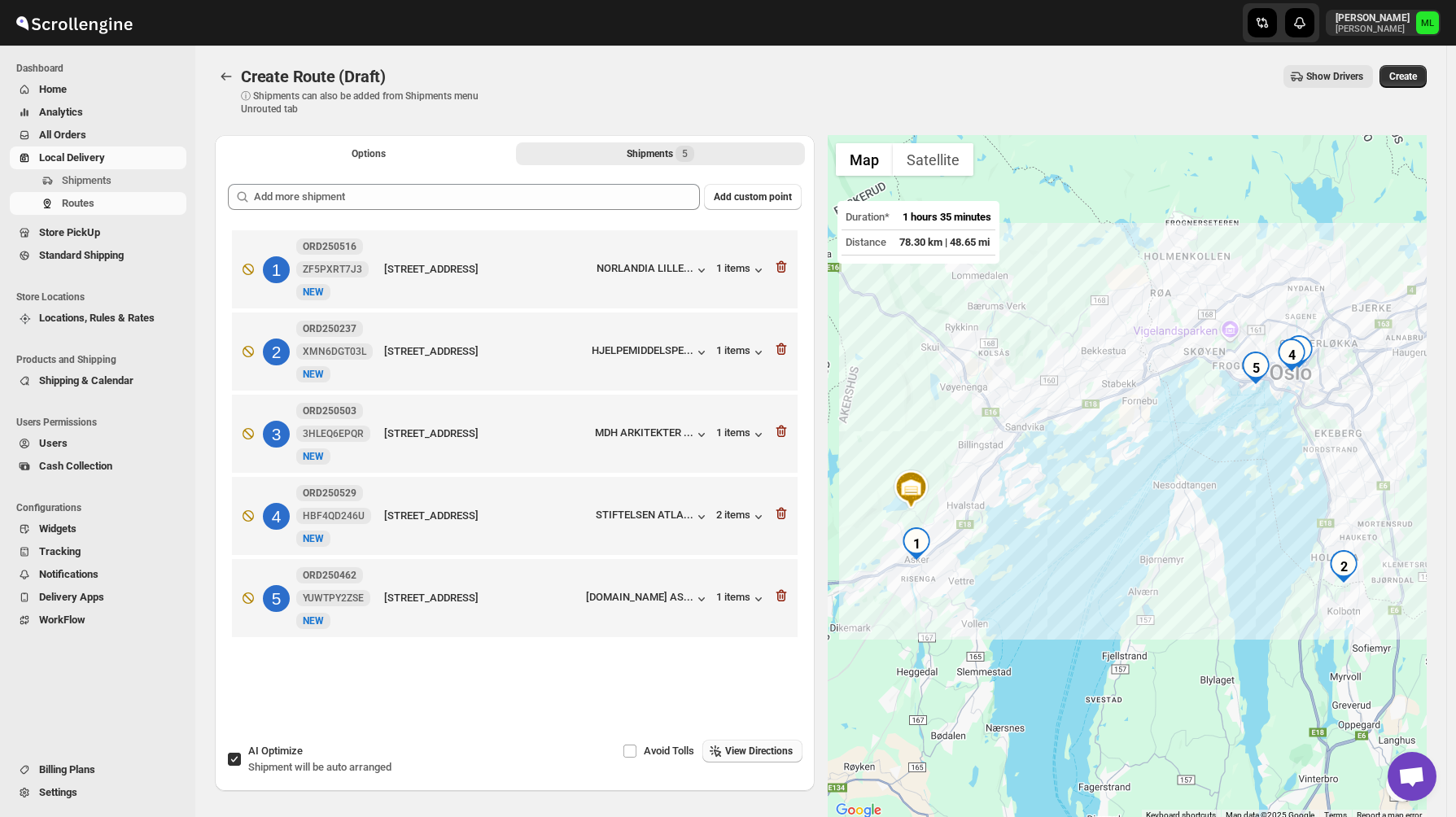
click at [236, 766] on input "AI Optimize Shipment will be auto arranged" at bounding box center [234, 759] width 13 height 13
checkbox input "false"
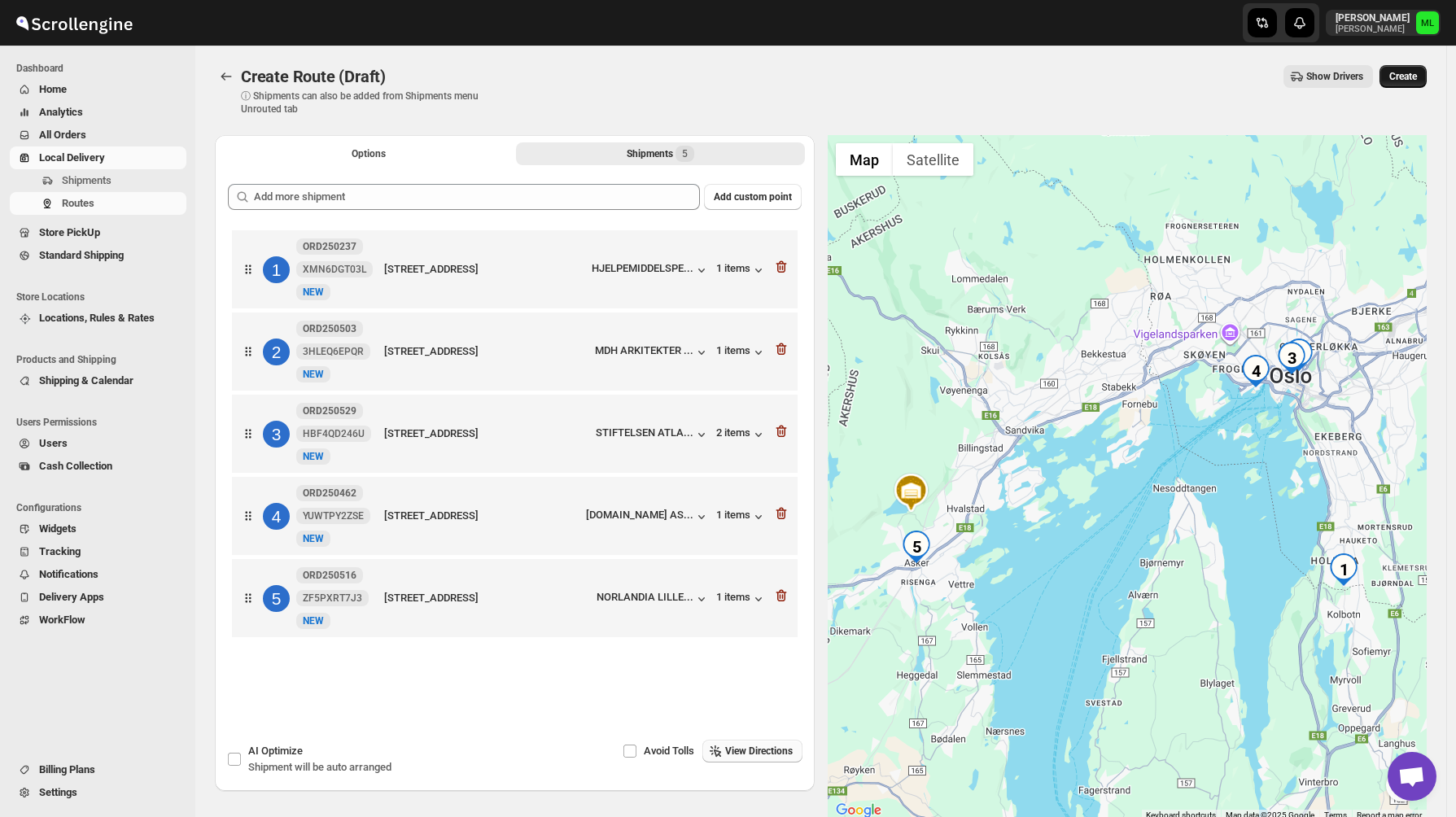
click at [1416, 82] on span "Create" at bounding box center [1404, 76] width 28 height 13
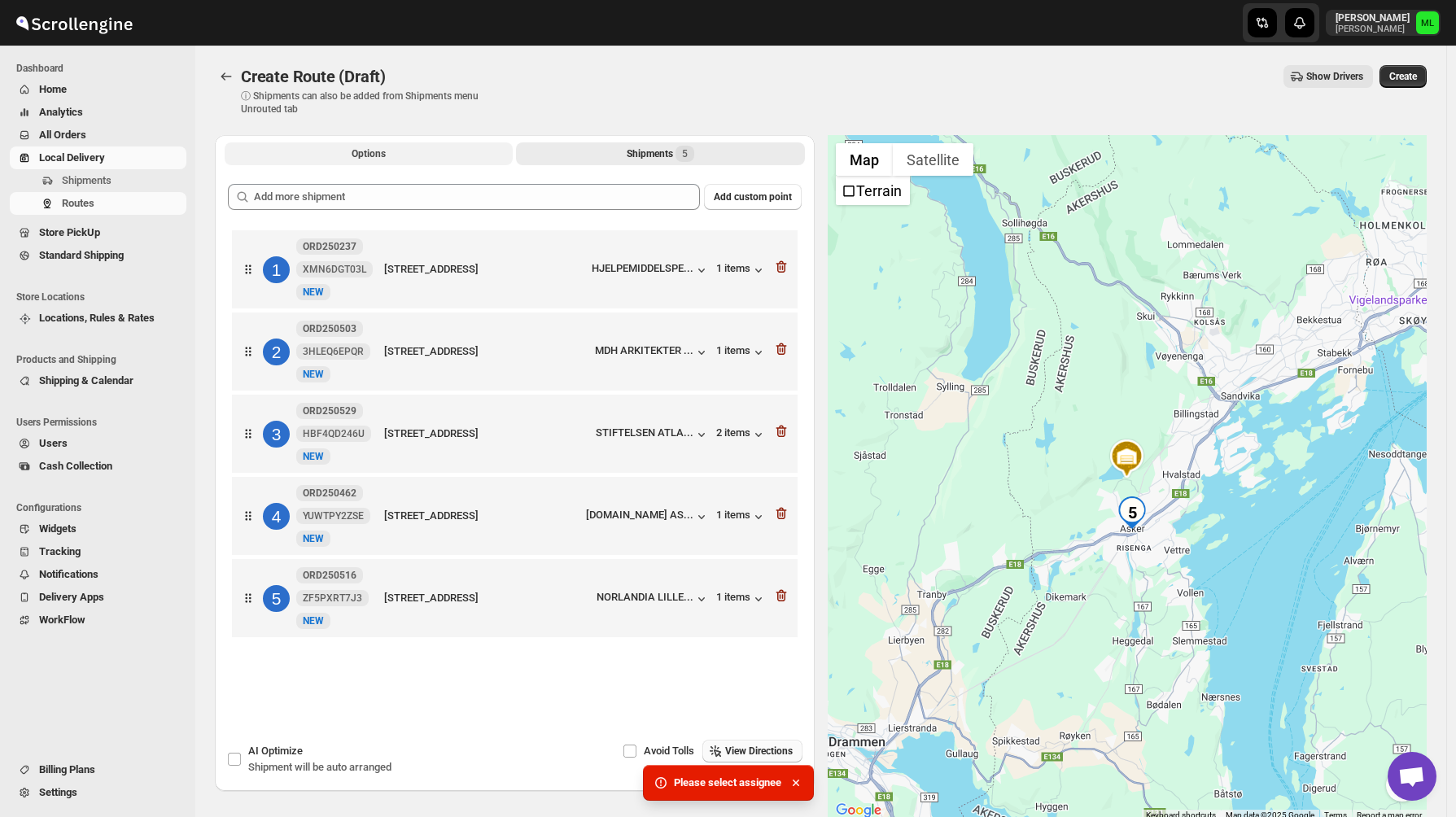
click at [401, 153] on button "Options" at bounding box center [368, 153] width 288 height 23
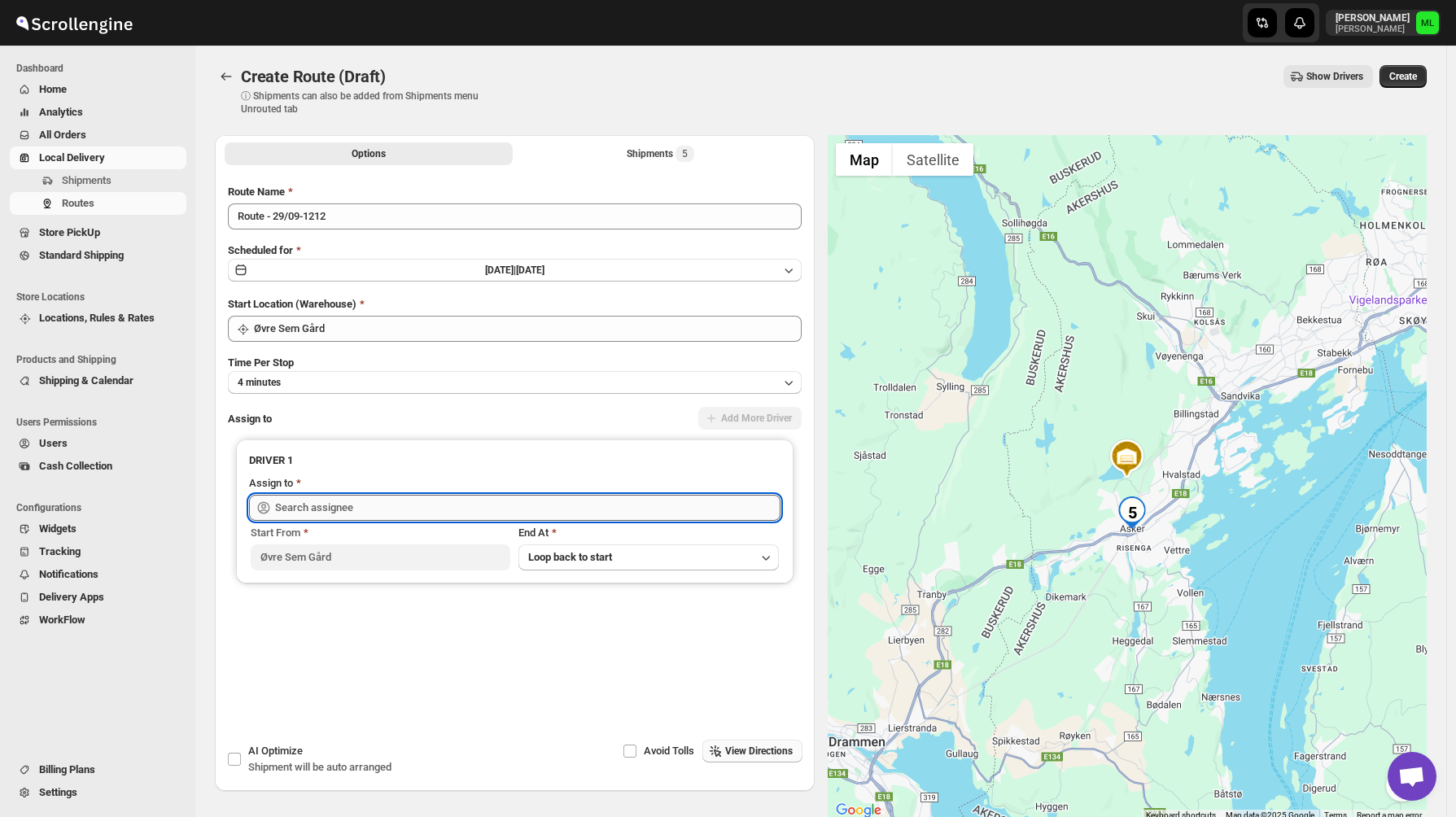
click at [308, 501] on input "text" at bounding box center [528, 508] width 505 height 26
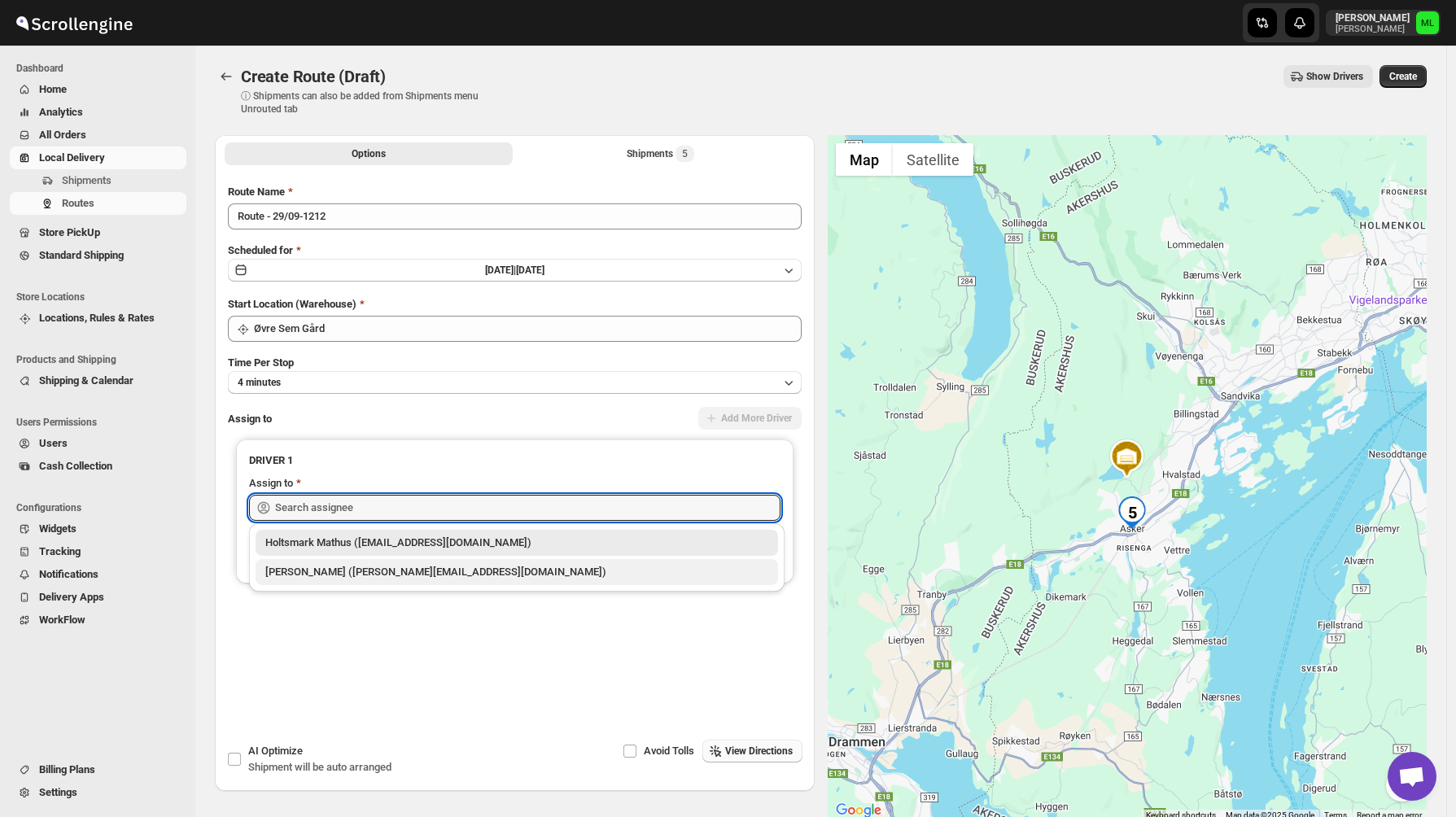
click at [313, 579] on div "[PERSON_NAME] ([PERSON_NAME][EMAIL_ADDRESS][DOMAIN_NAME])" at bounding box center [517, 572] width 503 height 16
type input "[PERSON_NAME] ([PERSON_NAME][EMAIL_ADDRESS][DOMAIN_NAME])"
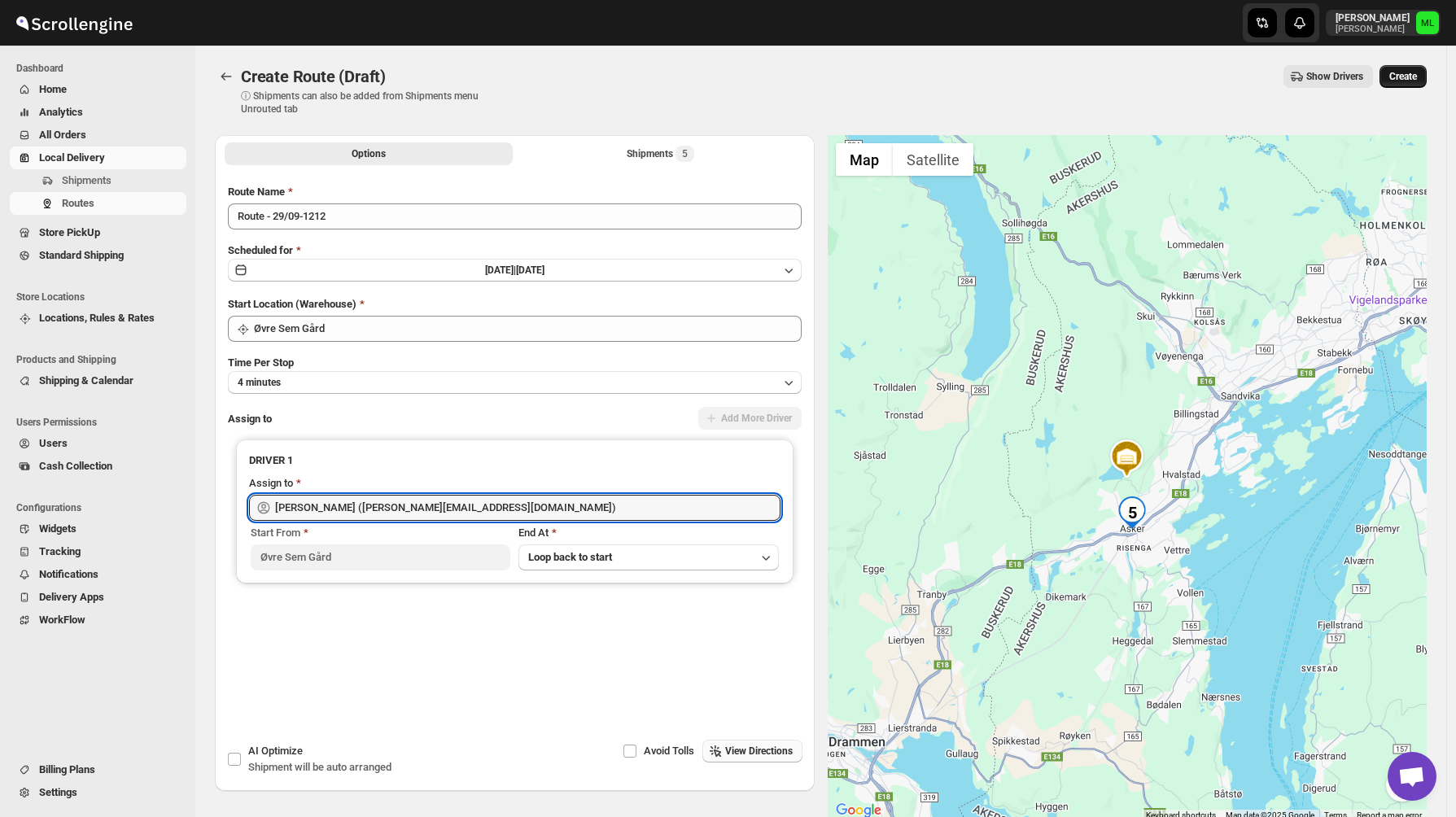
click at [1410, 80] on span "Create" at bounding box center [1404, 76] width 28 height 13
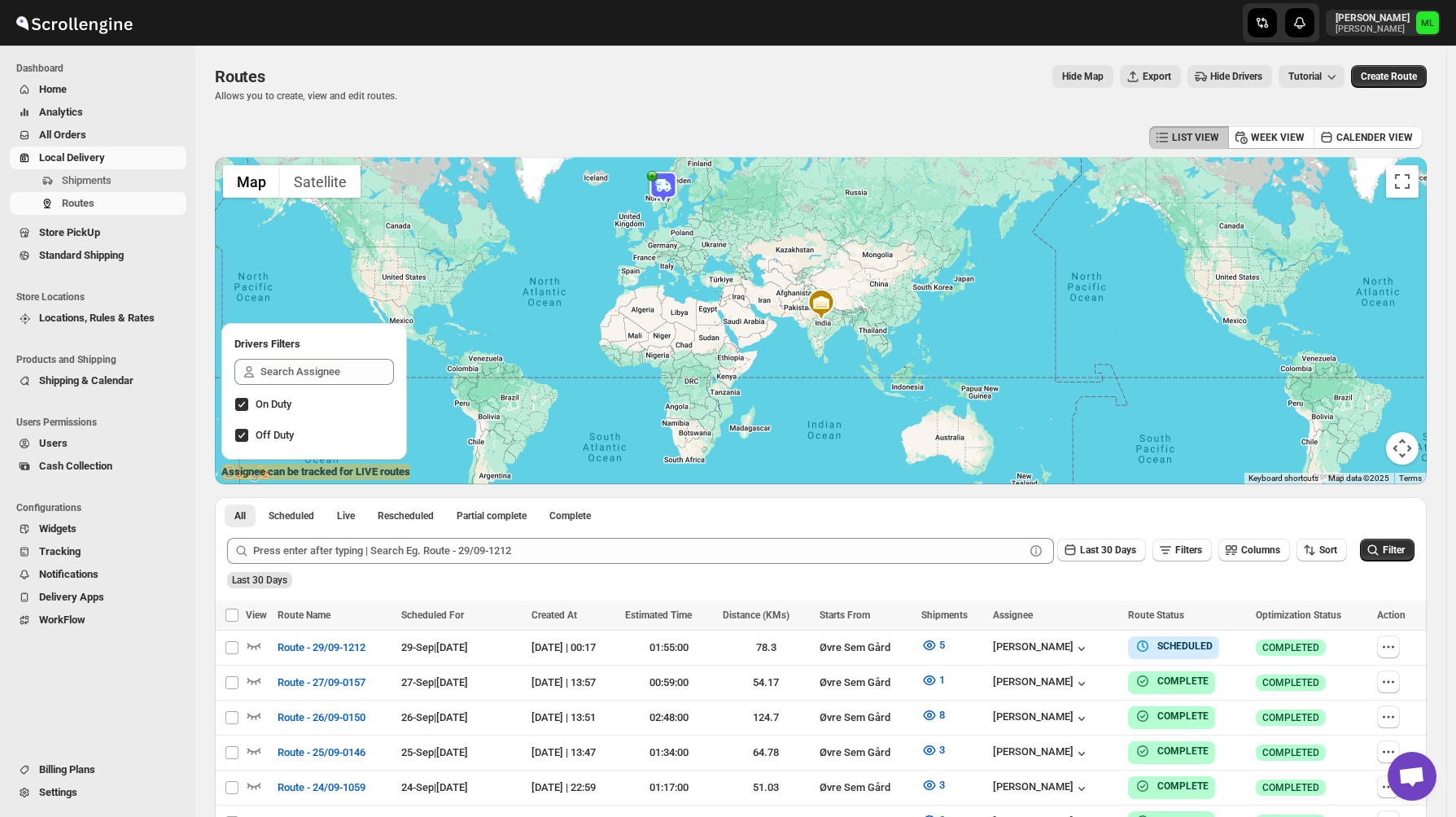
click at [45, 446] on span "Users" at bounding box center [52, 443] width 29 height 12
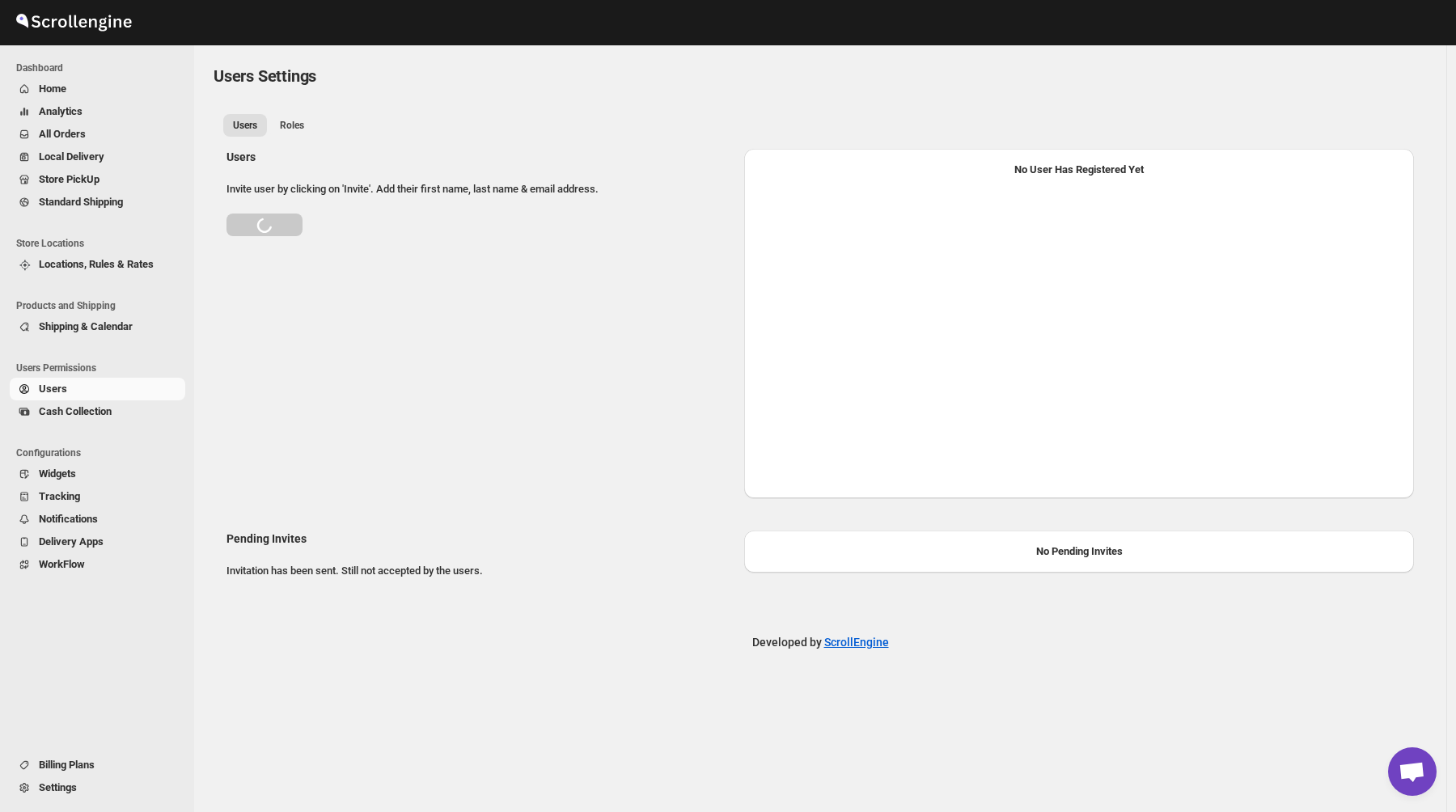
select select "637b767fbaab0276b10c91d5"
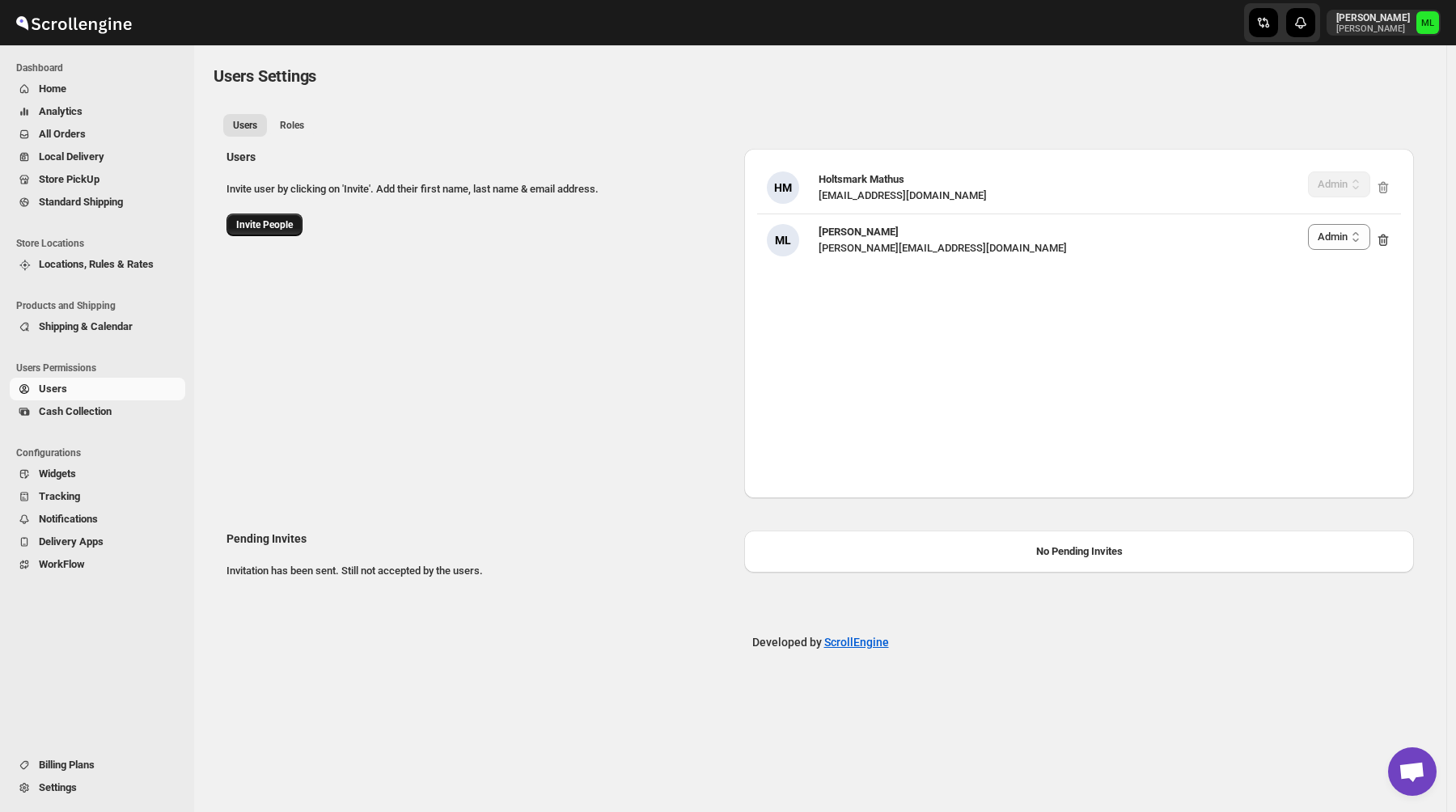
click at [268, 216] on button "Invite People" at bounding box center [264, 224] width 76 height 23
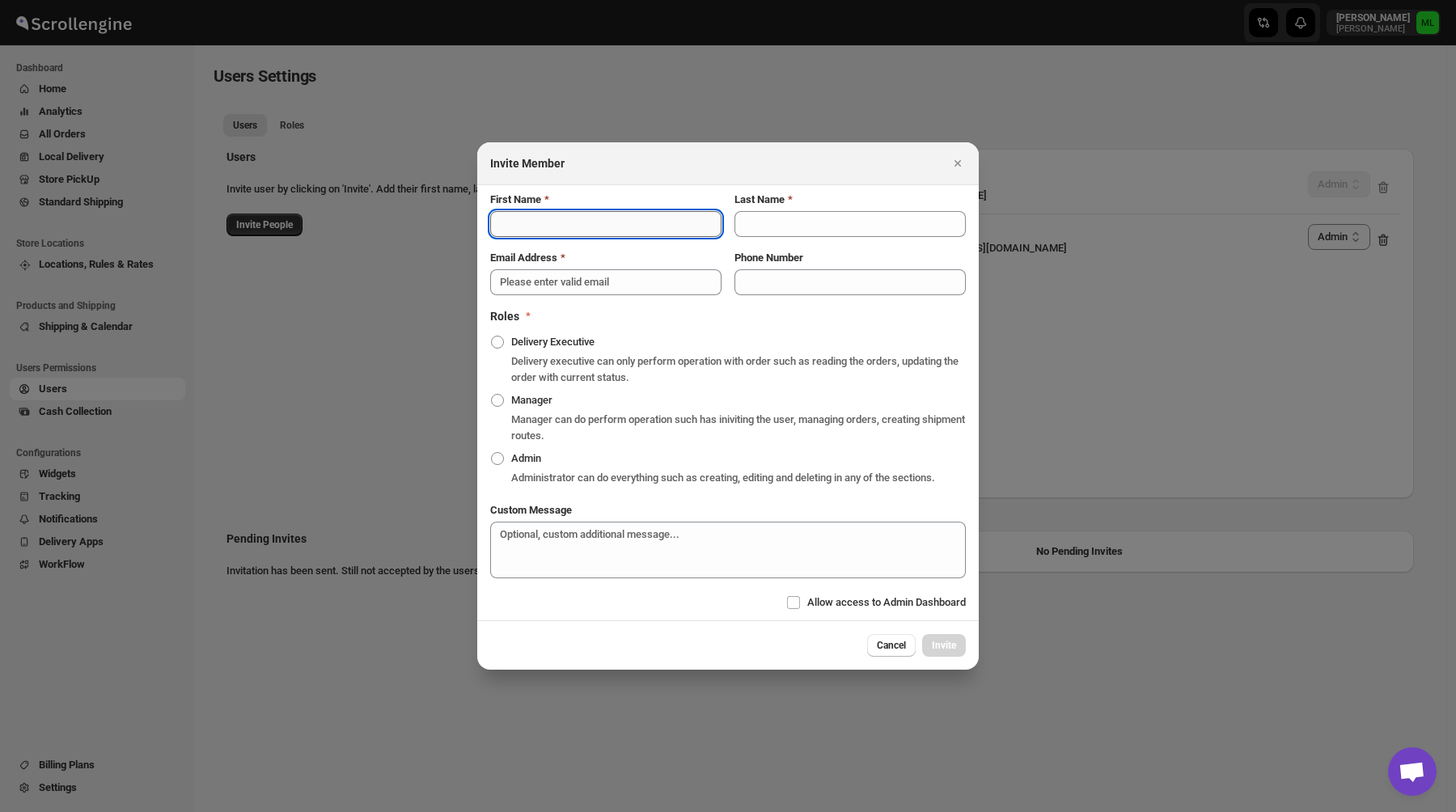
click at [558, 219] on input "First Name" at bounding box center [605, 223] width 231 height 26
type input "S"
type input "K"
click at [536, 221] on input "Sjofør" at bounding box center [605, 223] width 231 height 26
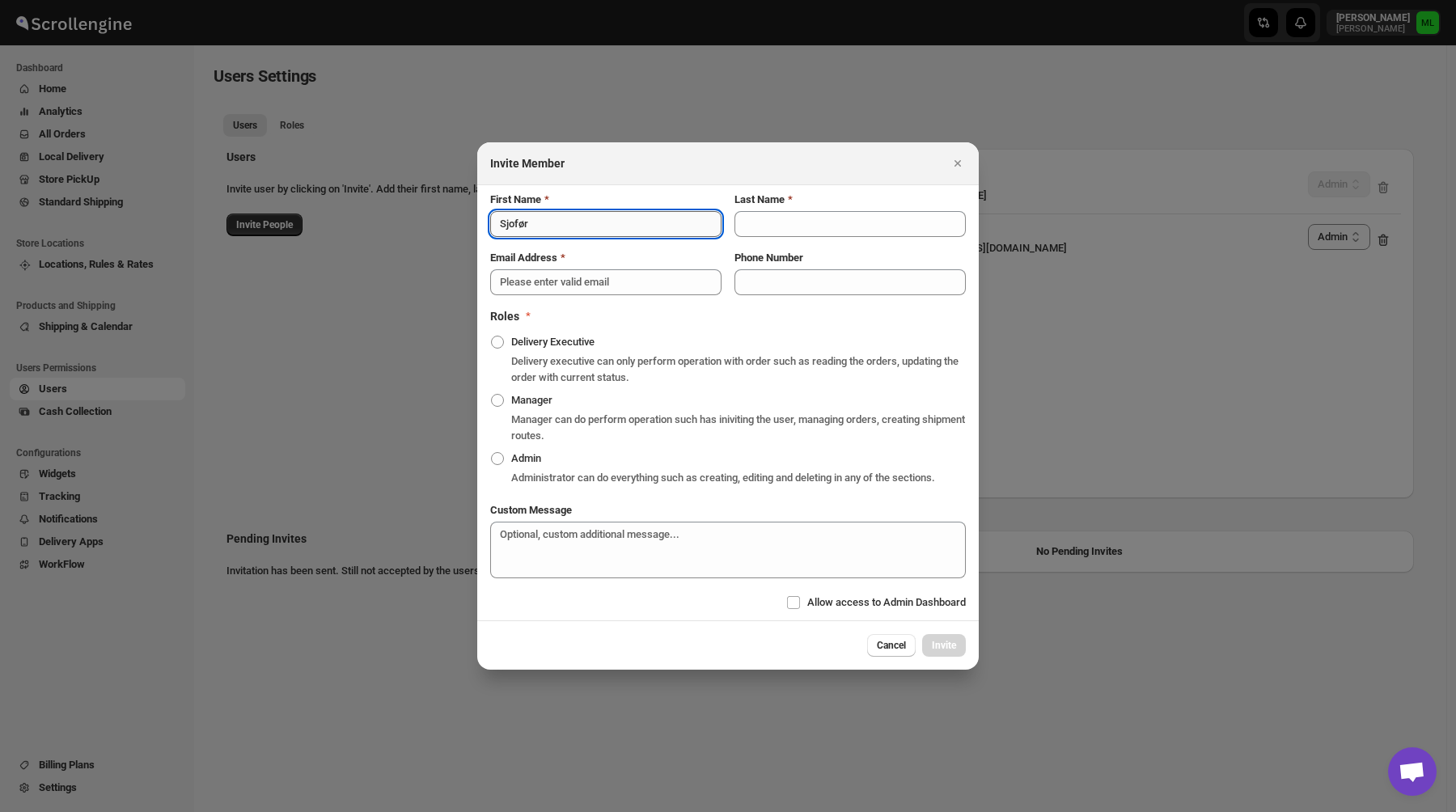
click at [536, 221] on input "Sjofør" at bounding box center [605, 223] width 231 height 26
type input "Kake"
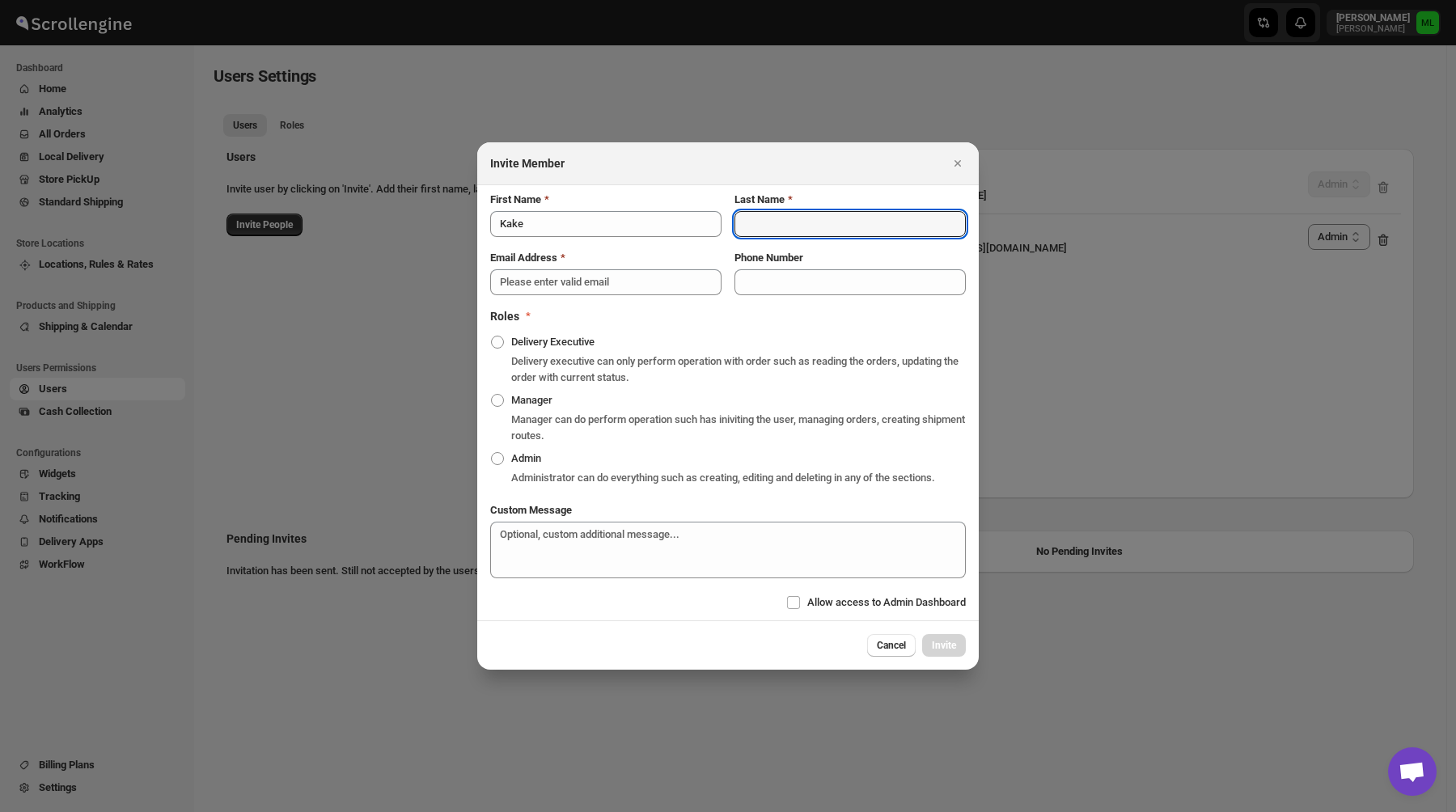
paste input "Sjofør"
type input "Sjofør"
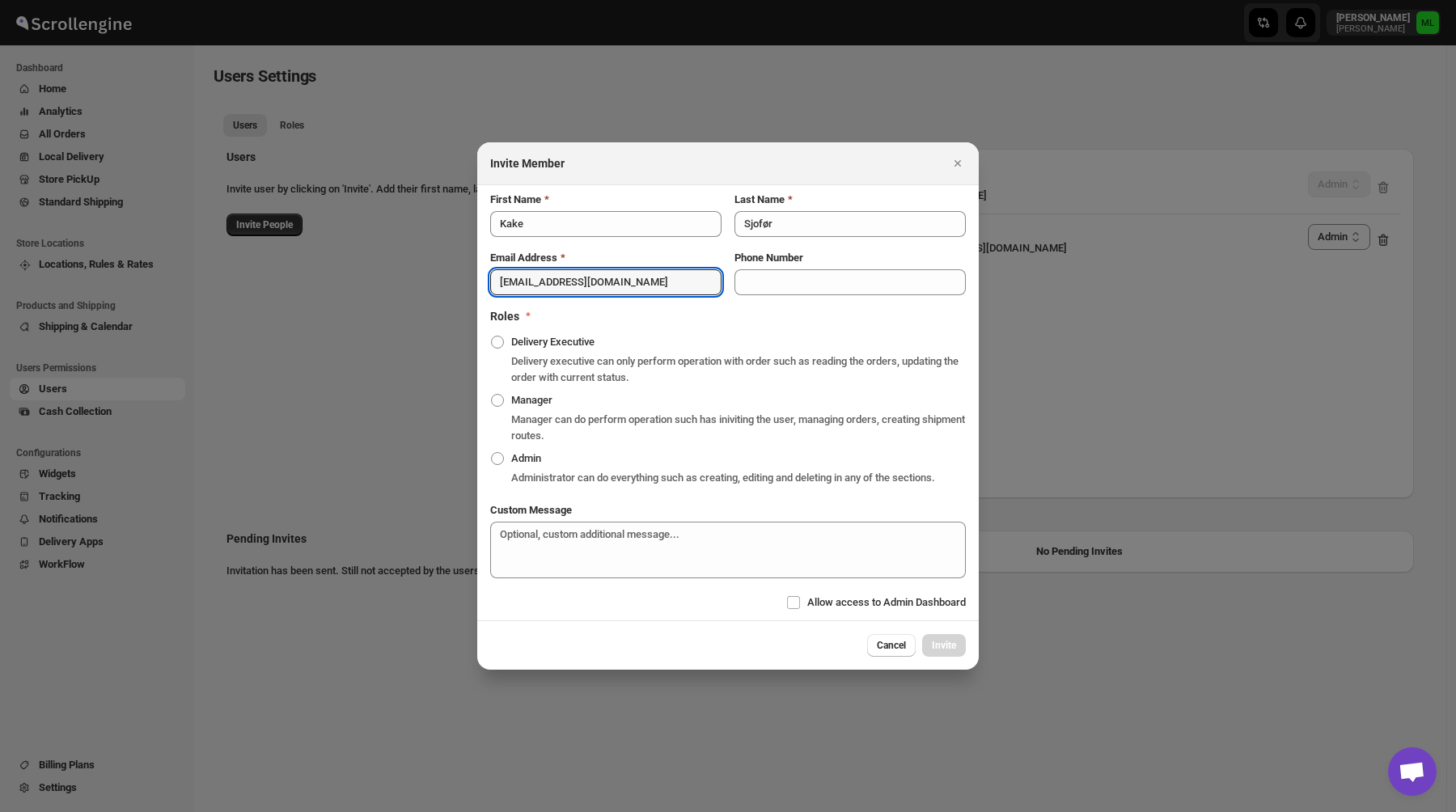
type input "[EMAIL_ADDRESS][DOMAIN_NAME]"
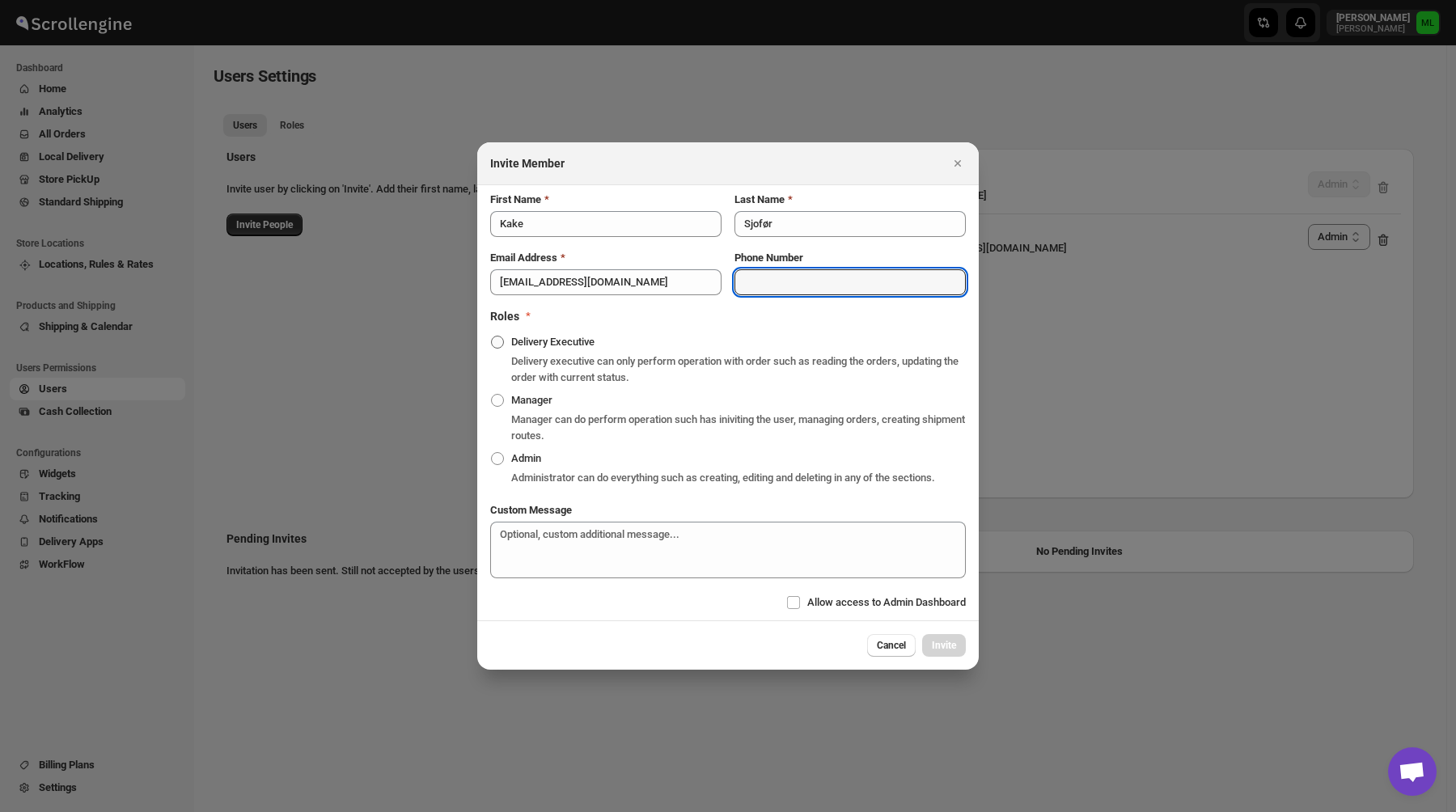
click at [501, 339] on span ":r6n2:" at bounding box center [497, 342] width 13 height 13
click at [492, 337] on input "Delivery Executive" at bounding box center [491, 336] width 1 height 1
radio input "true"
click at [944, 652] on span "Invite" at bounding box center [944, 645] width 25 height 13
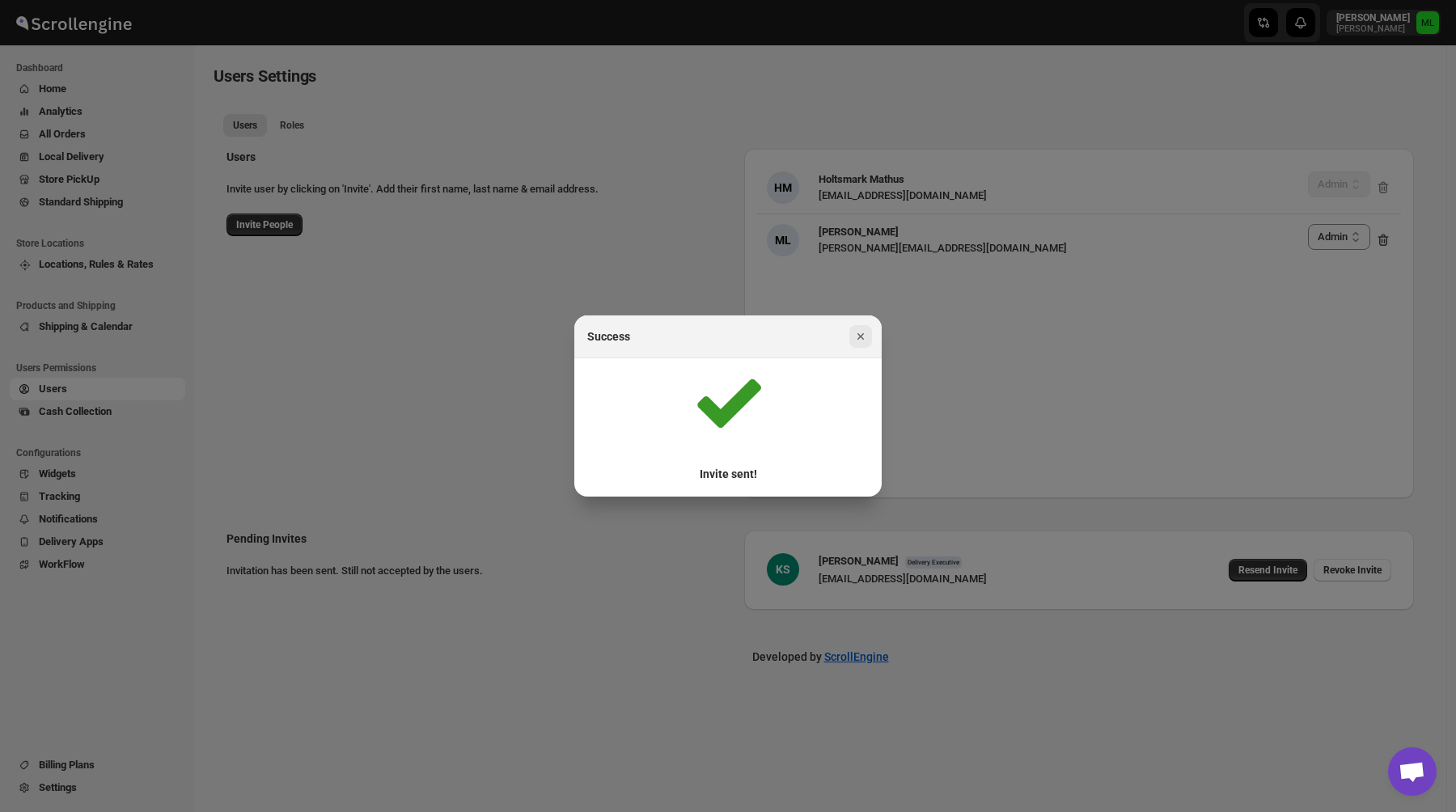
click at [864, 340] on icon "Close" at bounding box center [860, 337] width 16 height 16
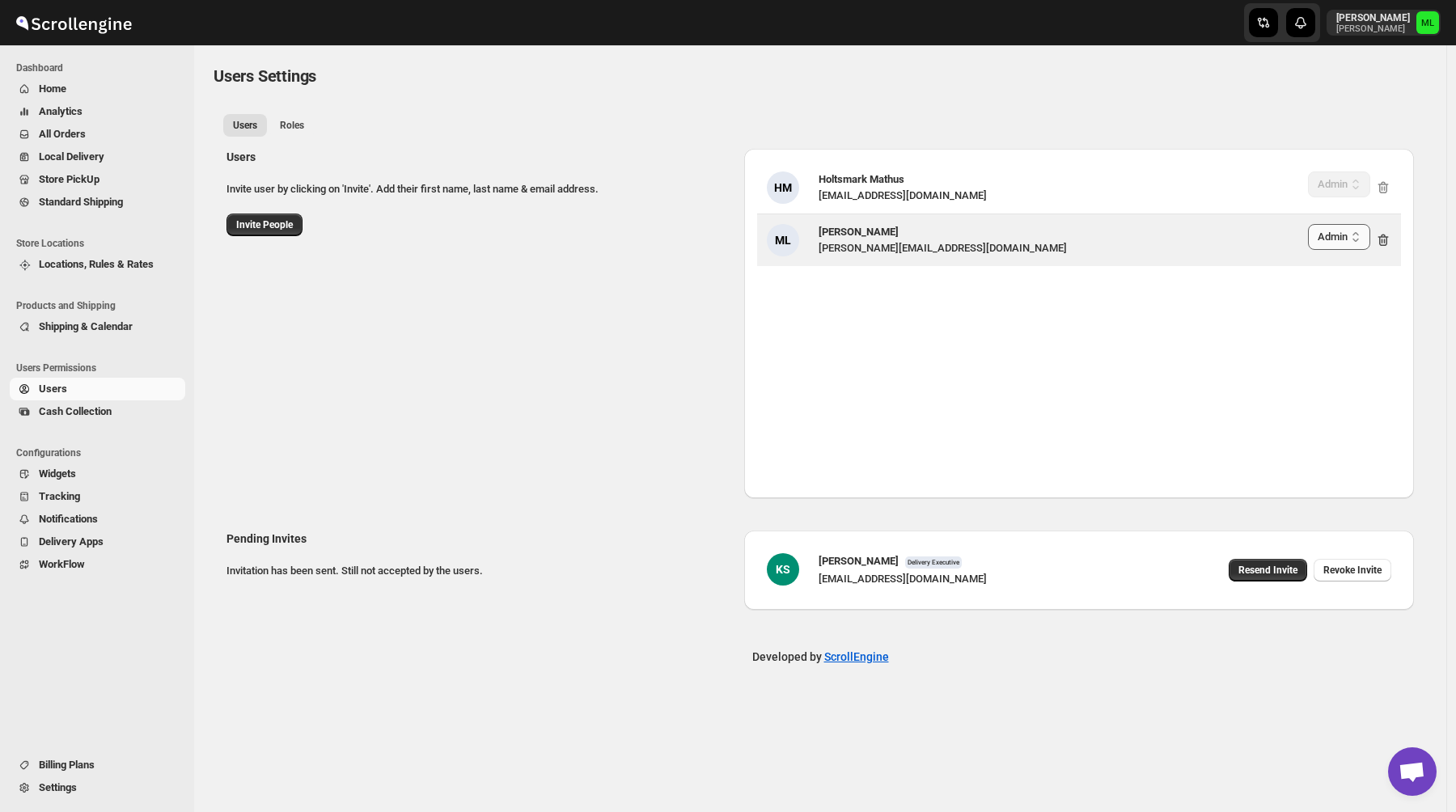
click at [1325, 230] on select "Delivery Executive Manager Admin" at bounding box center [1339, 237] width 62 height 26
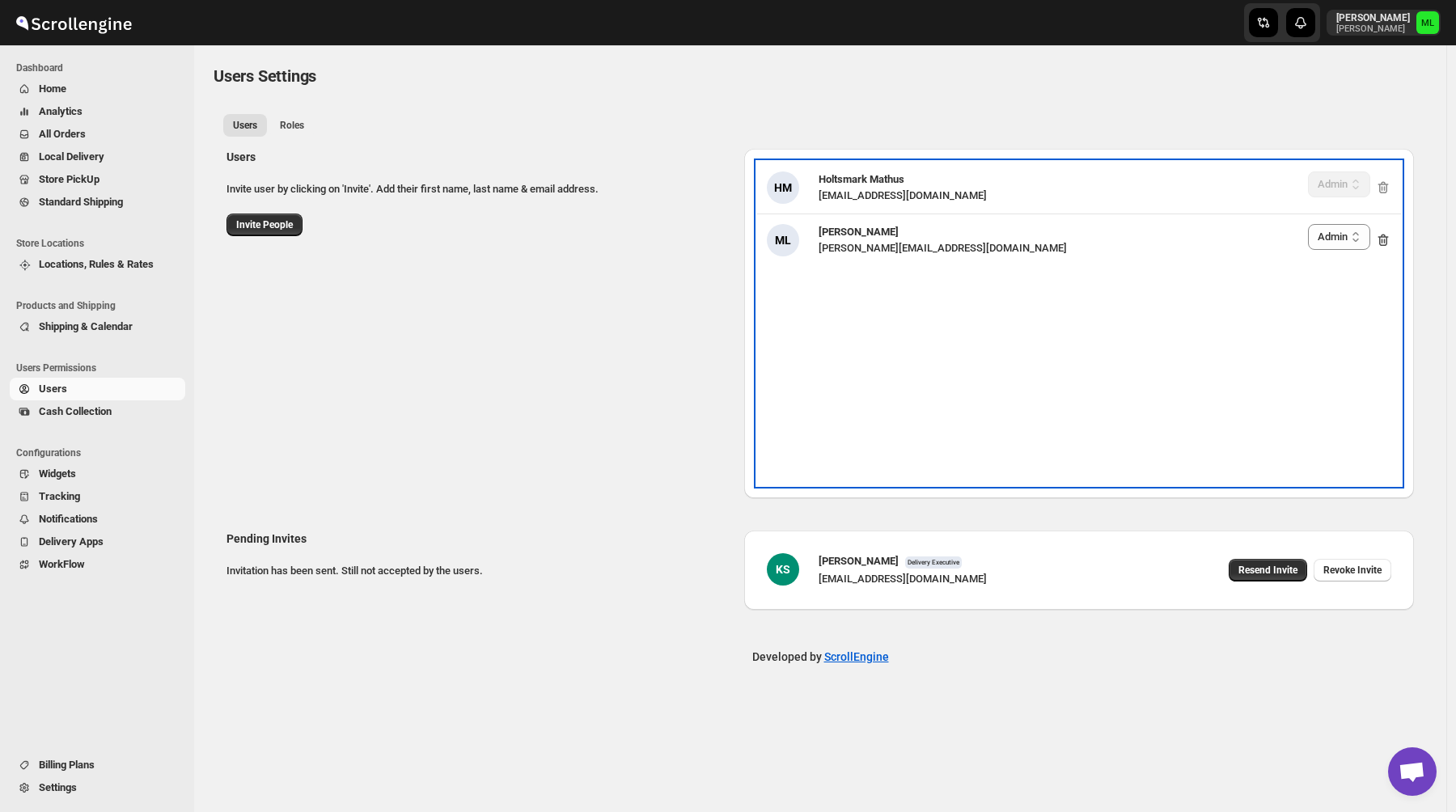
click at [916, 354] on div "[PERSON_NAME] [PERSON_NAME] [EMAIL_ADDRESS][DOMAIN_NAME] Delivery Executive Man…" at bounding box center [1079, 323] width 644 height 324
